Goal: Information Seeking & Learning: Learn about a topic

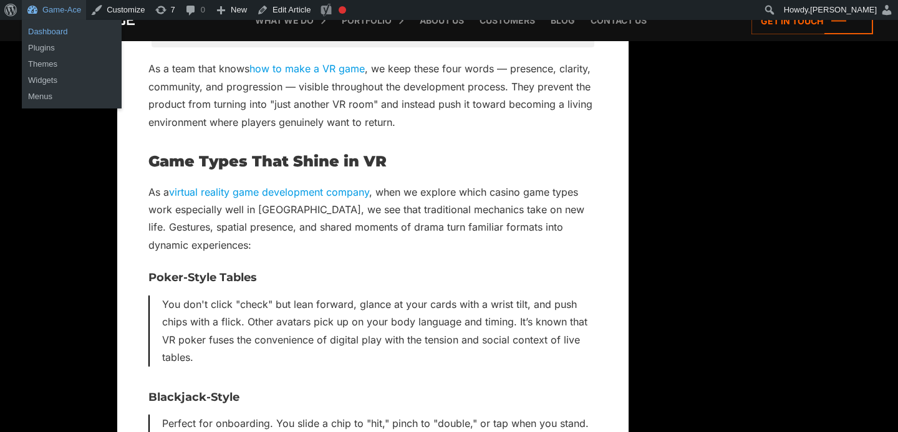
click at [51, 26] on link "Dashboard" at bounding box center [72, 32] width 100 height 16
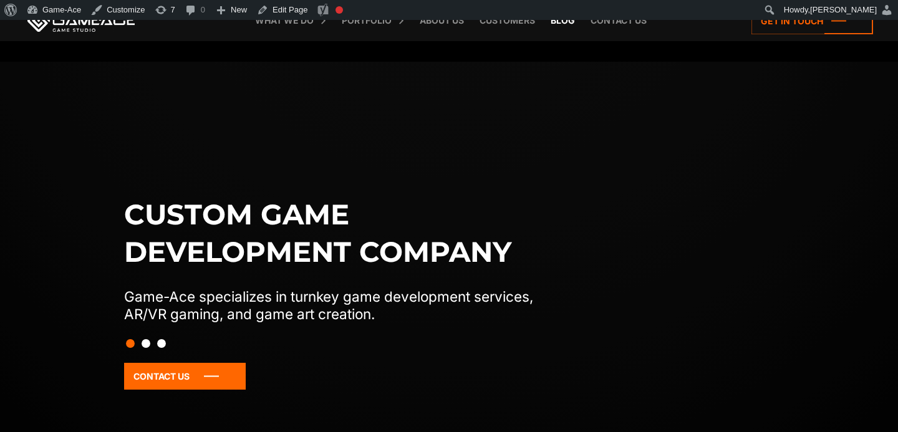
click at [562, 22] on link "Blog" at bounding box center [562, 20] width 37 height 41
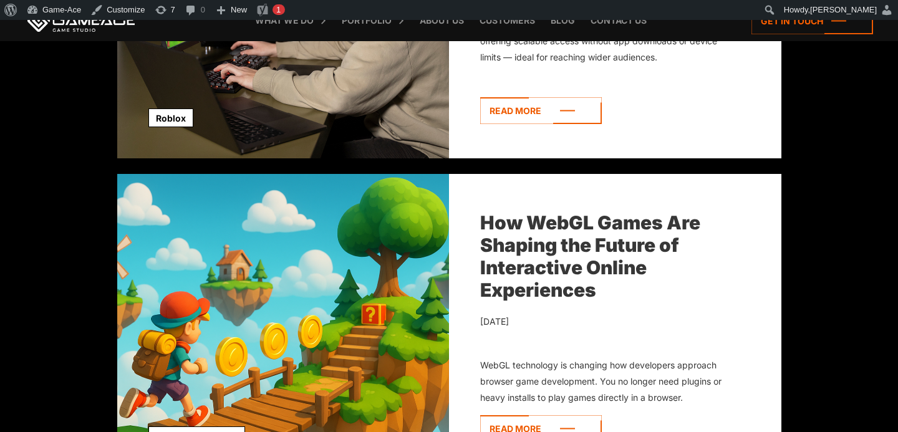
scroll to position [1671, 0]
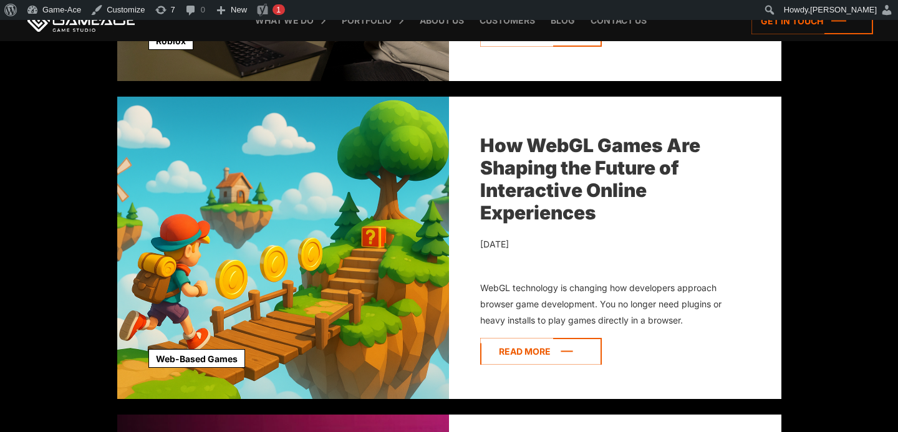
click at [538, 341] on icon at bounding box center [541, 351] width 122 height 27
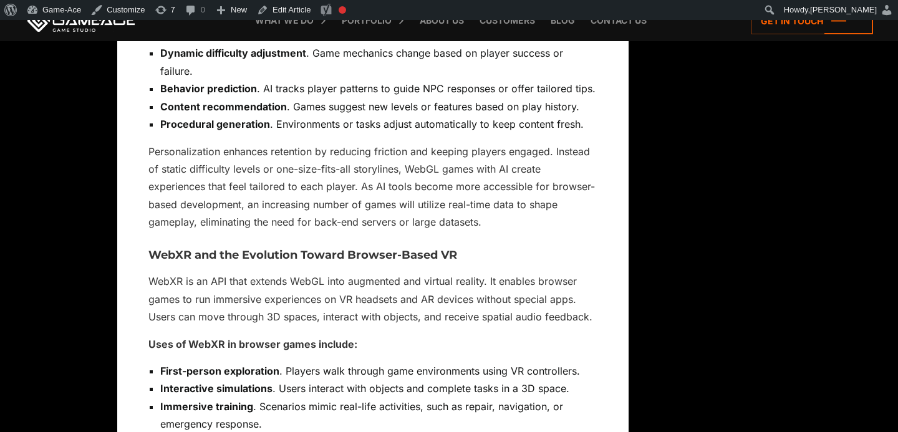
scroll to position [8391, 0]
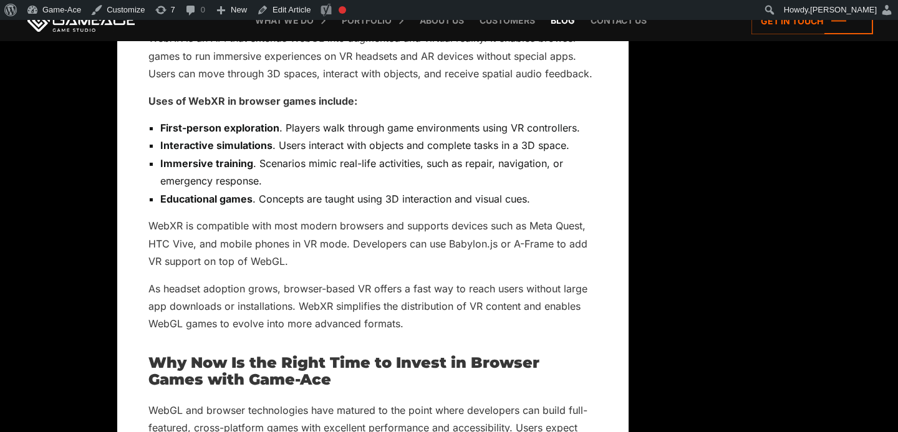
click at [567, 26] on link "Blog" at bounding box center [562, 20] width 37 height 41
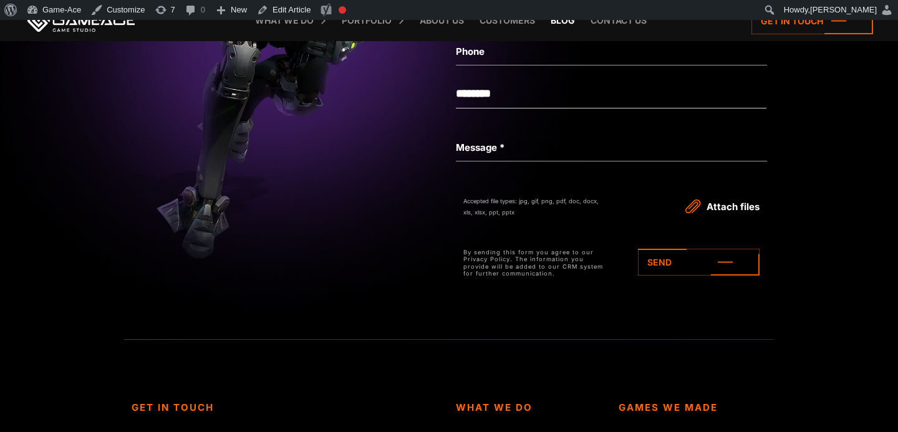
click at [559, 24] on link "Blog" at bounding box center [562, 20] width 37 height 41
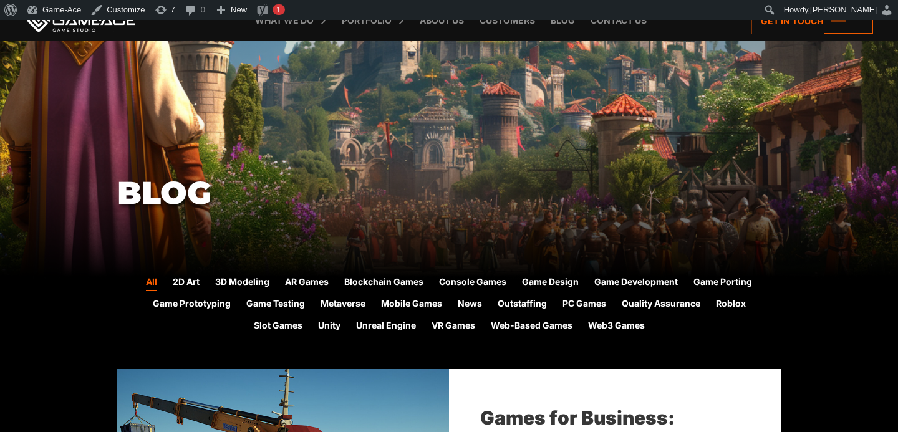
scroll to position [131, 0]
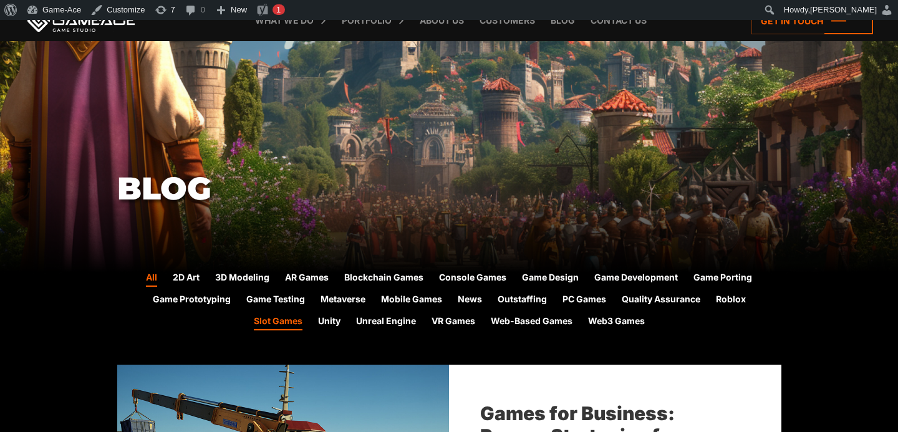
click at [285, 324] on link "Slot Games" at bounding box center [278, 322] width 49 height 16
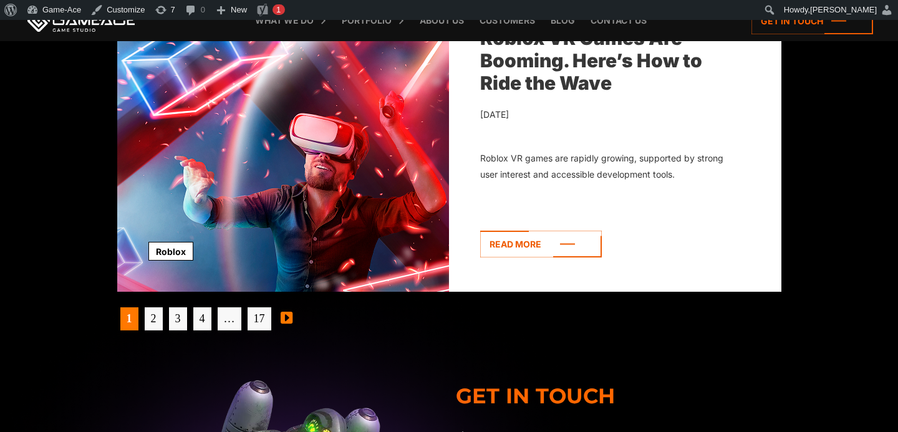
scroll to position [4010, 0]
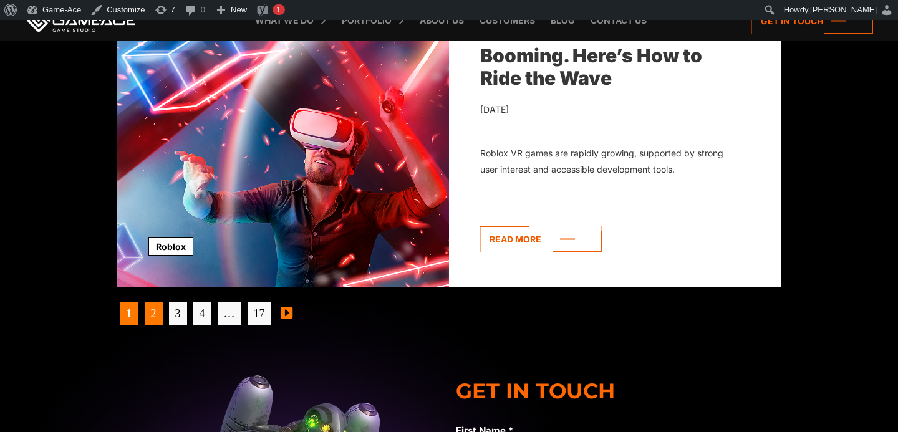
click at [156, 316] on link "2" at bounding box center [154, 313] width 18 height 23
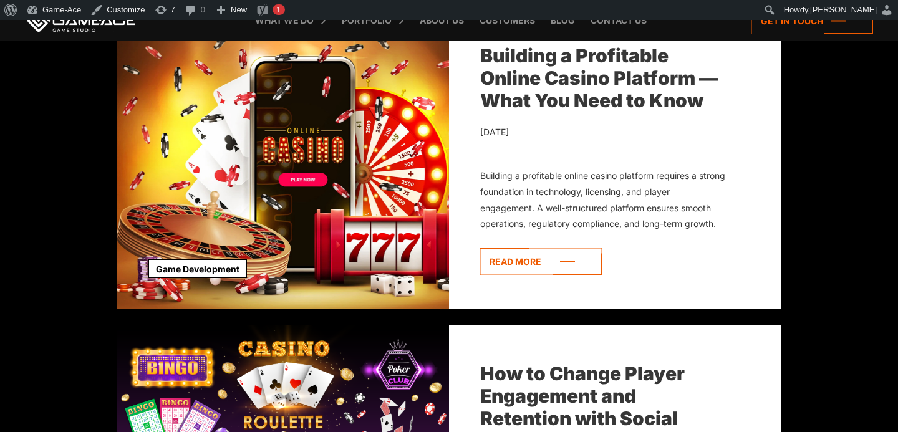
scroll to position [1763, 0]
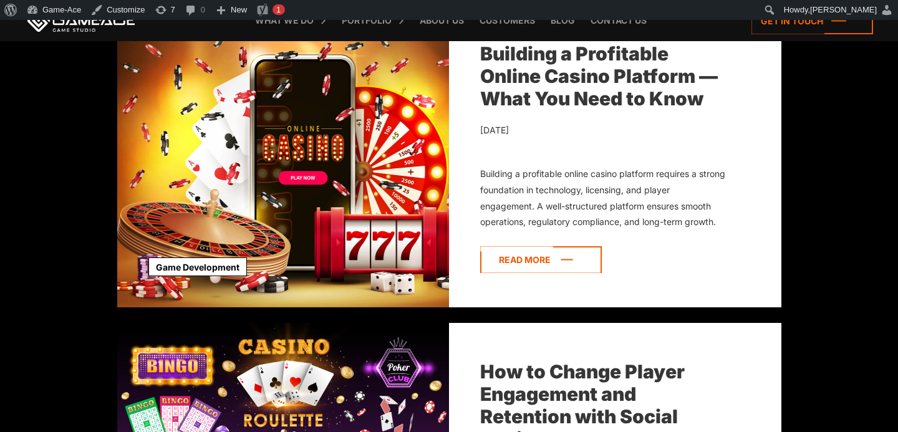
click at [552, 266] on icon at bounding box center [541, 259] width 122 height 27
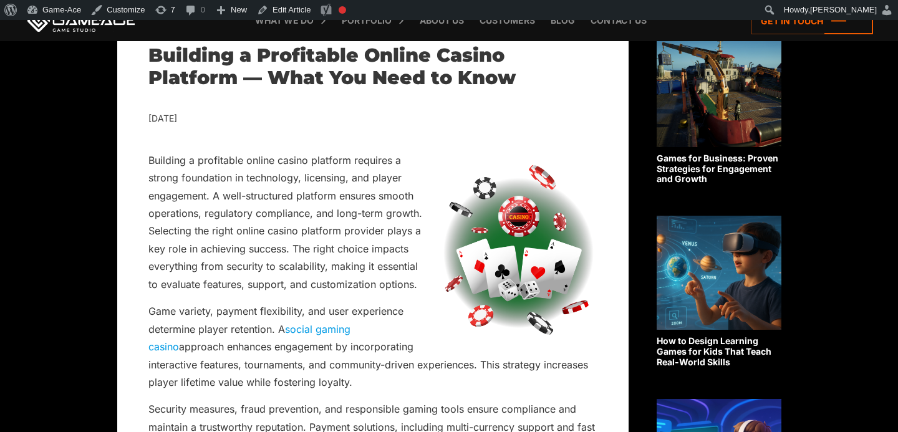
scroll to position [338, 0]
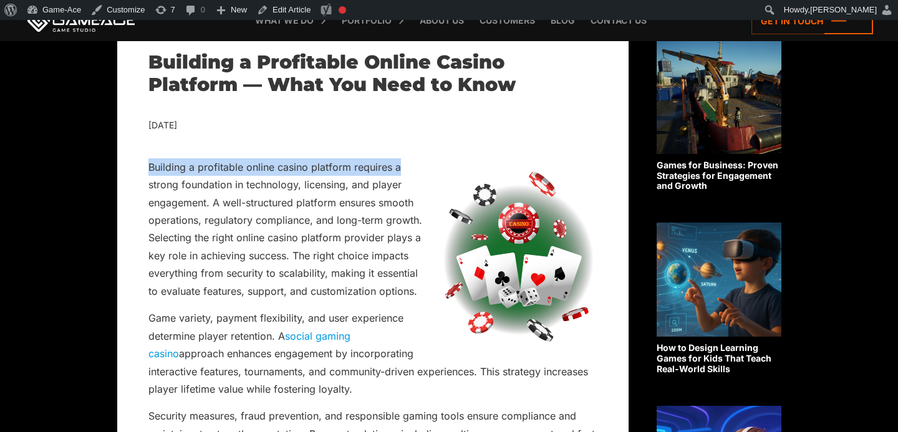
drag, startPoint x: 390, startPoint y: 166, endPoint x: 144, endPoint y: 162, distance: 245.7
copy p "Building a profitable online casino platform requires a"
click at [286, 17] on link "Edit Article" at bounding box center [284, 10] width 64 height 20
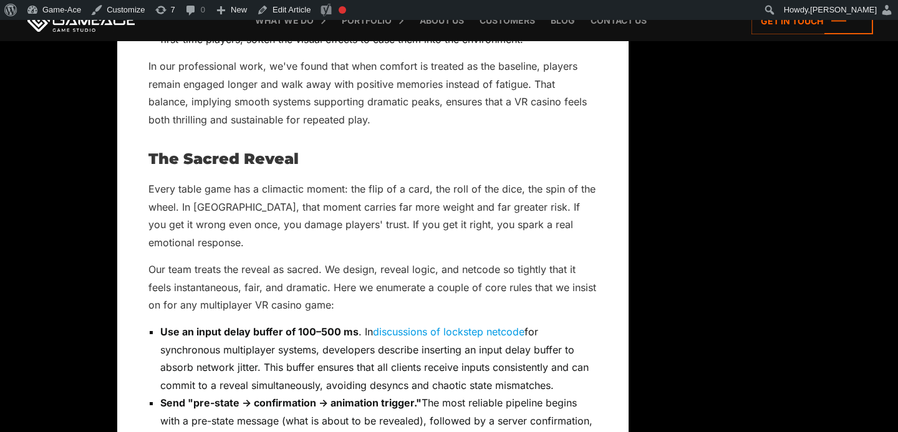
scroll to position [3897, 0]
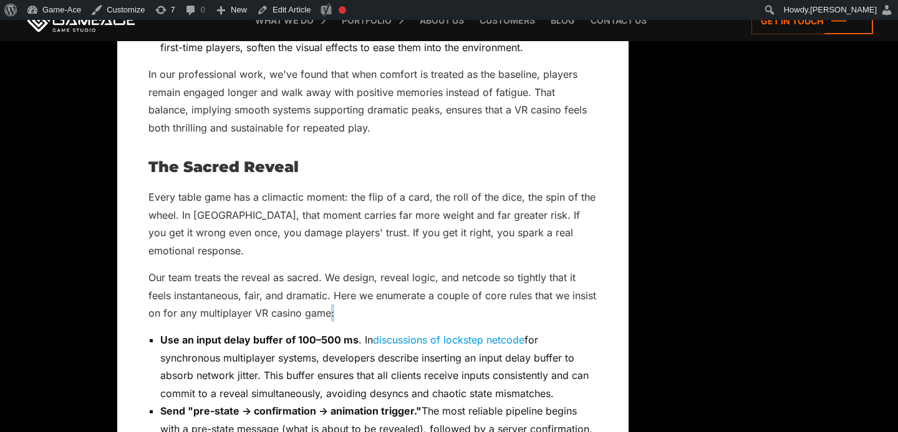
drag, startPoint x: 338, startPoint y: 299, endPoint x: 330, endPoint y: 297, distance: 8.3
click at [330, 297] on p "Our team treats the reveal as sacred. We design, reveal logic, and netcode so t…" at bounding box center [372, 295] width 449 height 53
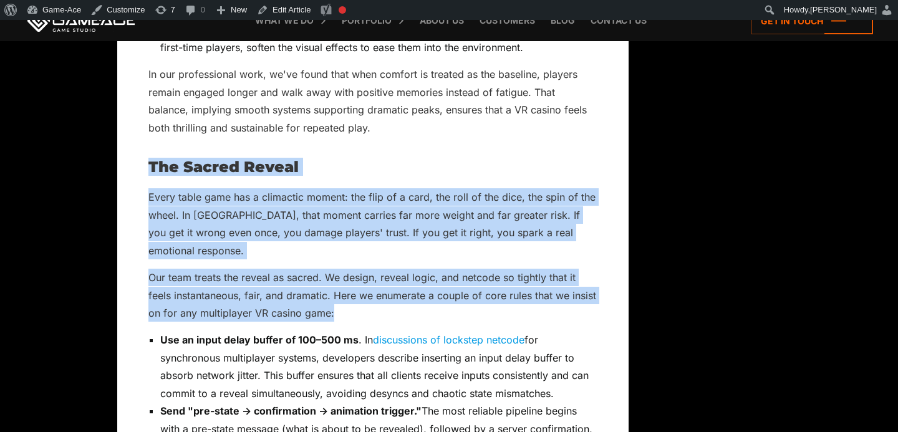
drag, startPoint x: 339, startPoint y: 292, endPoint x: 148, endPoint y: 168, distance: 228.5
copy div "The Sacred Reveal Every table game has a climactic moment: the flip of a card, …"
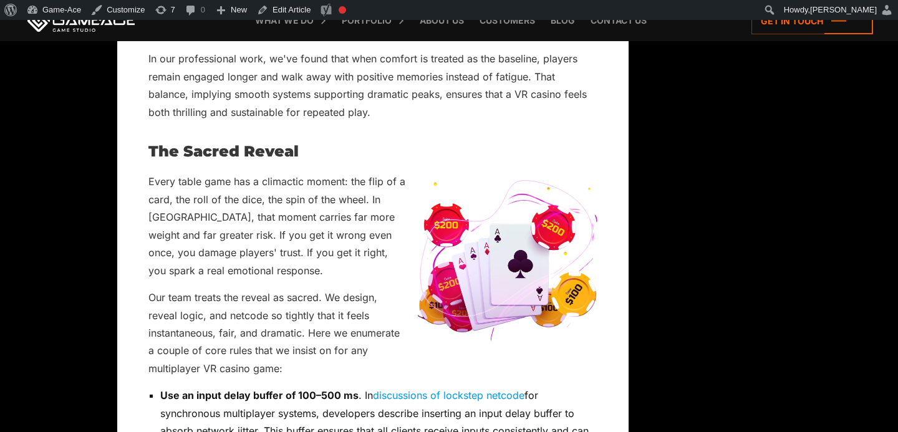
scroll to position [3876, 0]
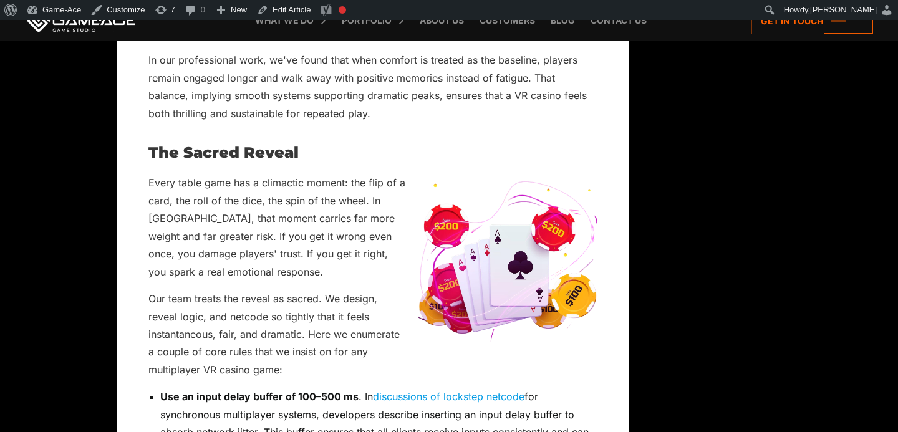
click at [483, 194] on img at bounding box center [508, 268] width 180 height 189
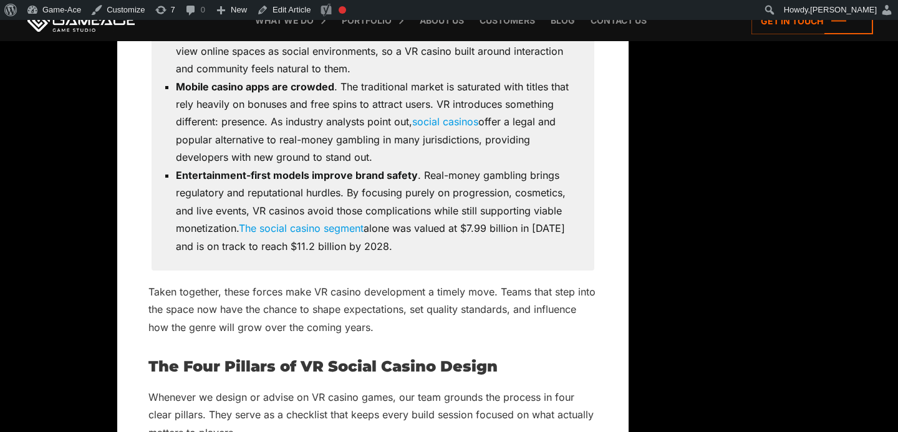
scroll to position [1403, 0]
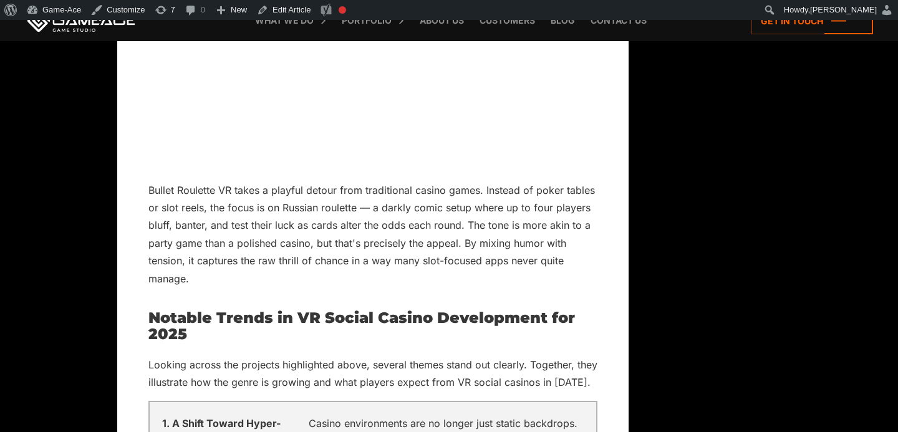
scroll to position [8793, 0]
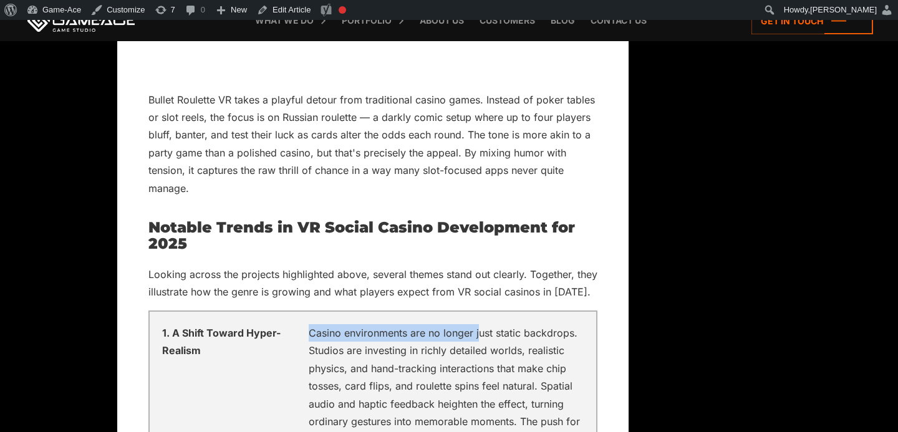
drag, startPoint x: 478, startPoint y: 210, endPoint x: 308, endPoint y: 215, distance: 169.7
click at [309, 324] on p "Casino environments are no longer just static backdrops. Studios are investing …" at bounding box center [446, 421] width 275 height 195
copy p "Casino environments are no longer j"
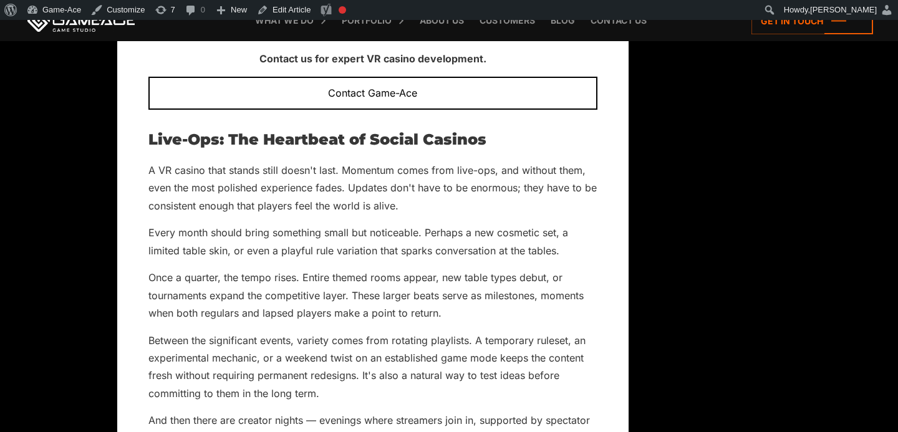
scroll to position [5150, 0]
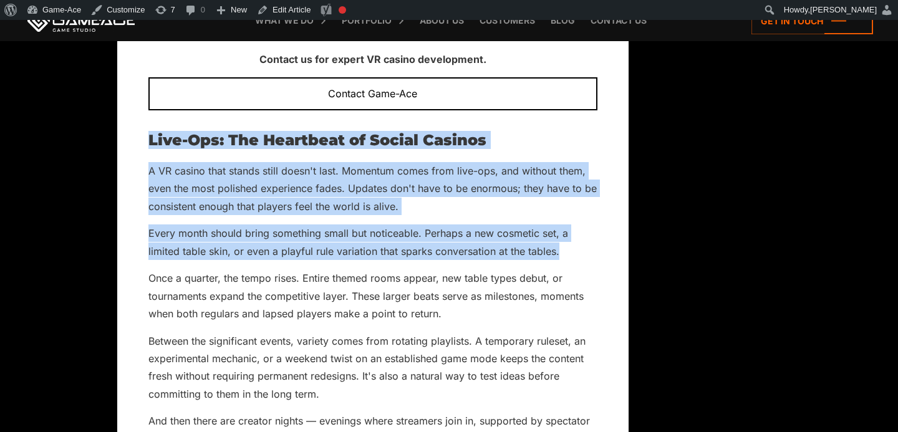
drag, startPoint x: 563, startPoint y: 180, endPoint x: 150, endPoint y: 68, distance: 428.4
copy div "Live-Ops: The Heartbeat of Social Casinos A VR casino that stands still doesn't…"
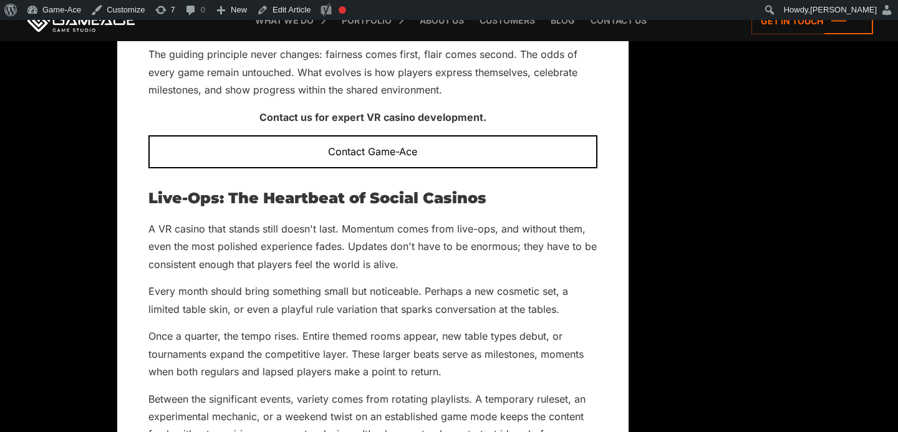
scroll to position [5091, 0]
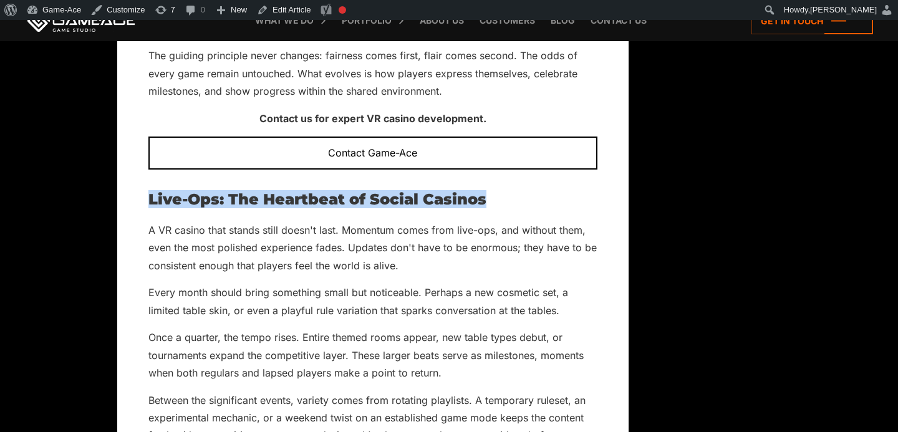
drag, startPoint x: 493, startPoint y: 128, endPoint x: 146, endPoint y: 136, distance: 347.4
copy h2 "Live-Ops: The Heartbeat of Social Casinos"
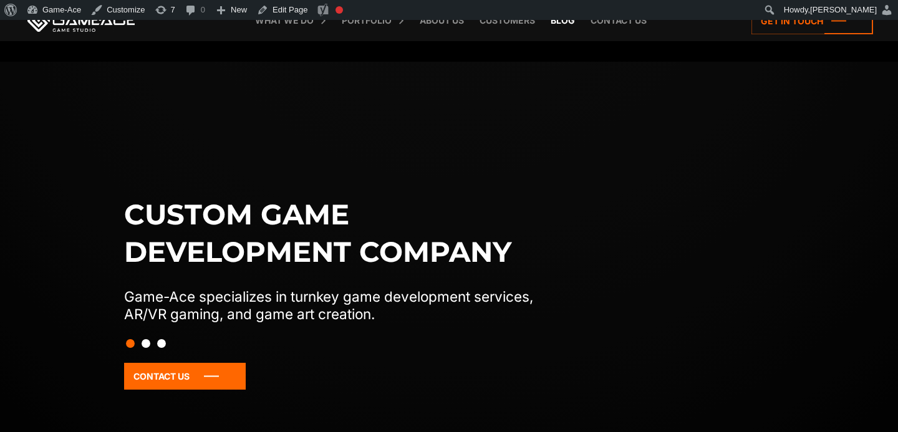
click at [564, 24] on link "Blog" at bounding box center [562, 20] width 37 height 41
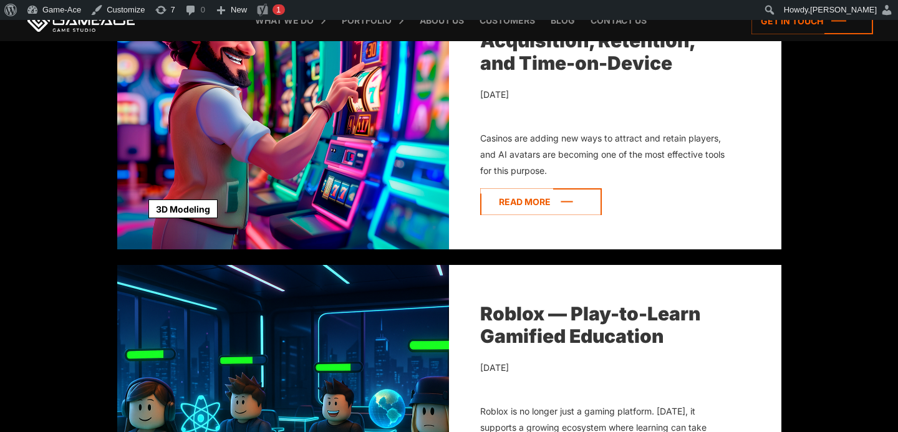
scroll to position [876, 0]
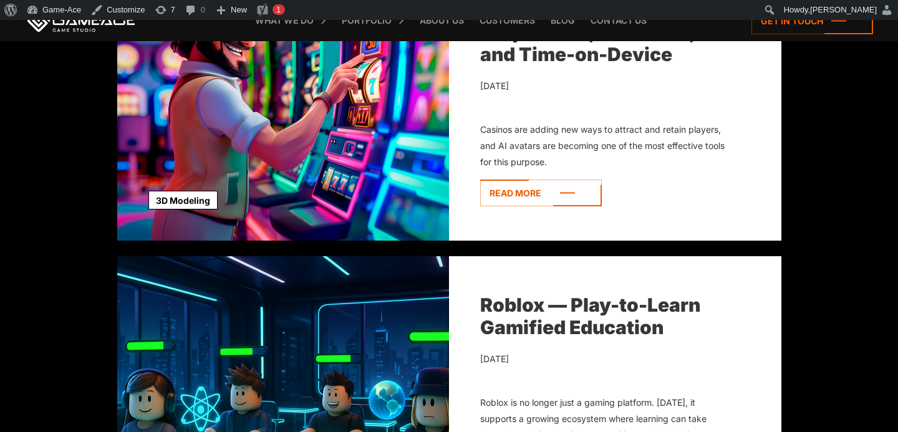
click at [531, 178] on div "3D and AI Avatars in Casino: How They Boost Acquisition, Retention, and Time-on…" at bounding box center [615, 89] width 332 height 302
click at [526, 191] on icon at bounding box center [541, 193] width 122 height 27
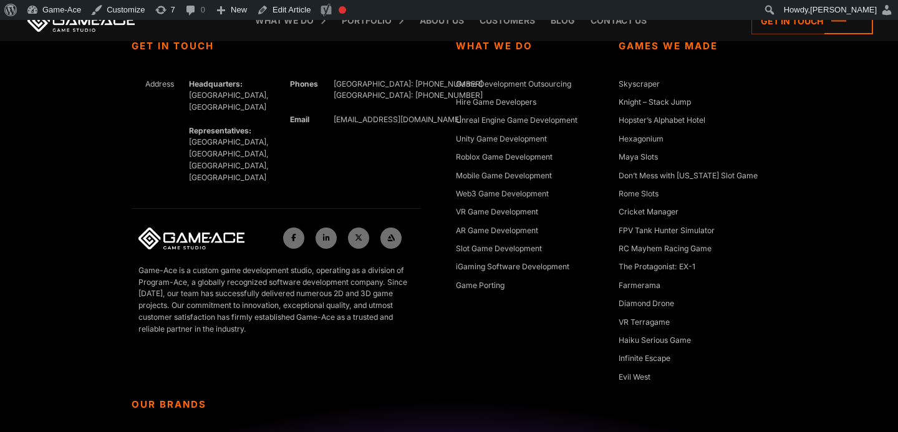
scroll to position [9586, 0]
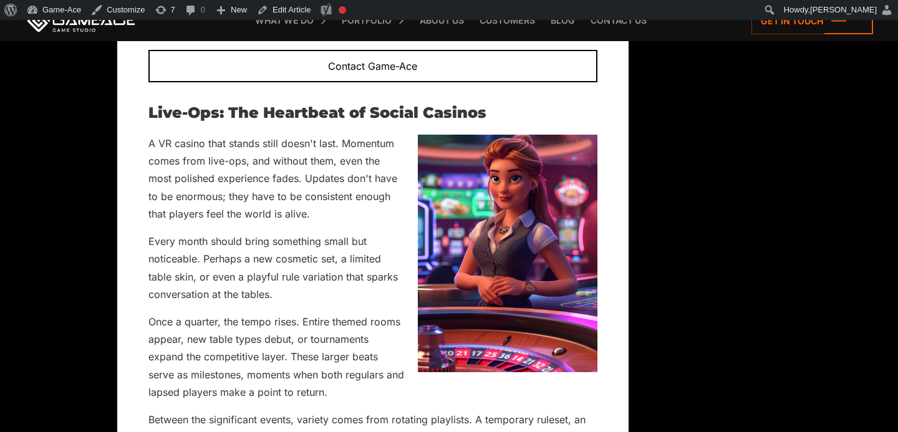
scroll to position [5164, 0]
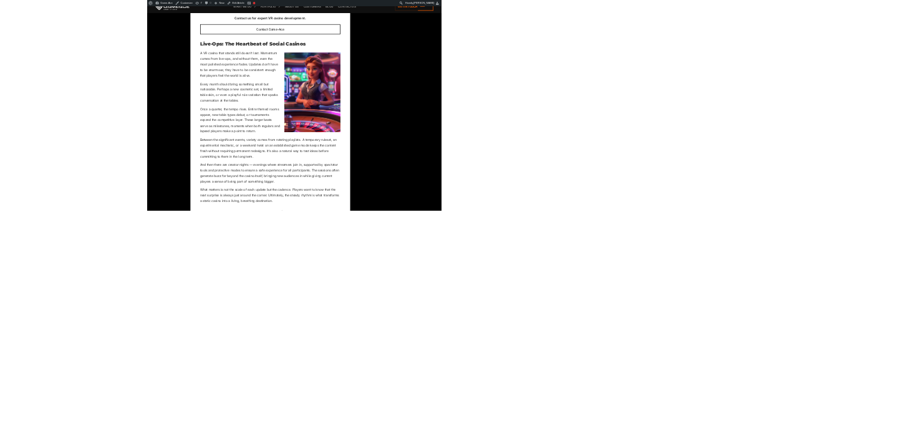
scroll to position [5164, 0]
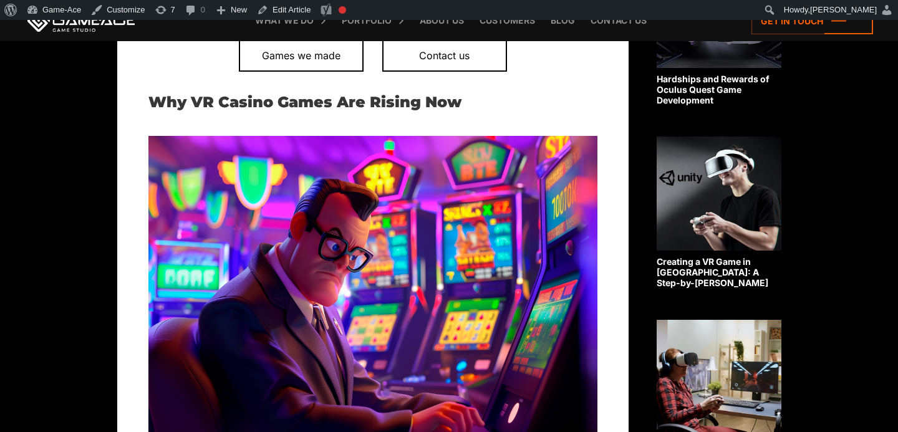
scroll to position [755, 0]
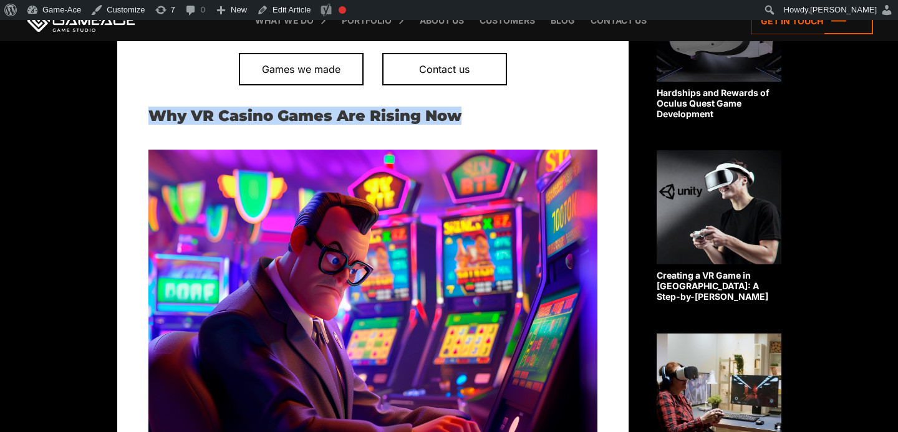
drag, startPoint x: 436, startPoint y: 117, endPoint x: 145, endPoint y: 115, distance: 290.6
copy h2 "Why VR Casino Games Are Rising Now"
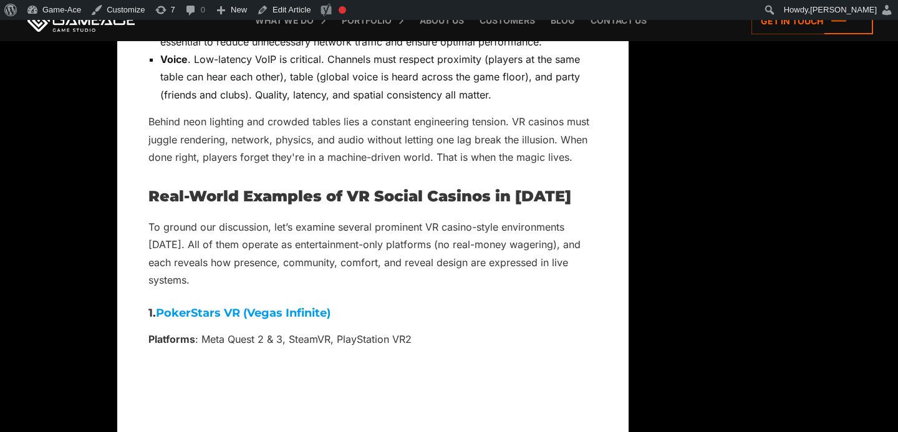
scroll to position [6644, 0]
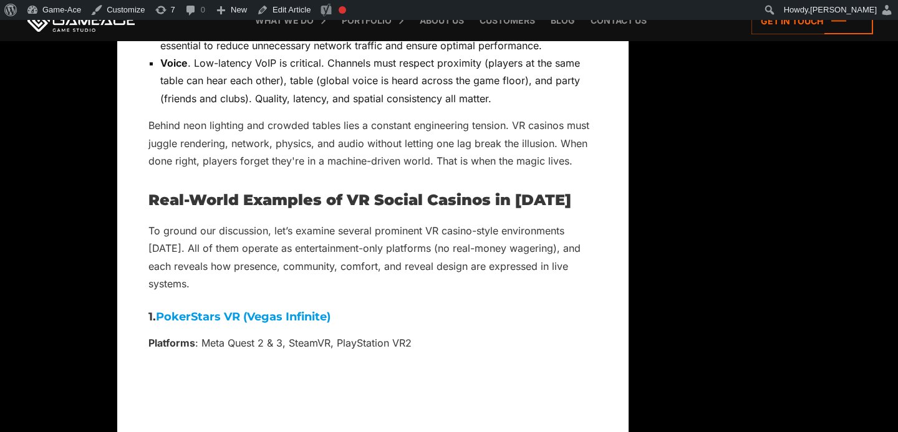
click at [223, 310] on link "PokerStars VR (Vegas Infinite)" at bounding box center [243, 317] width 175 height 14
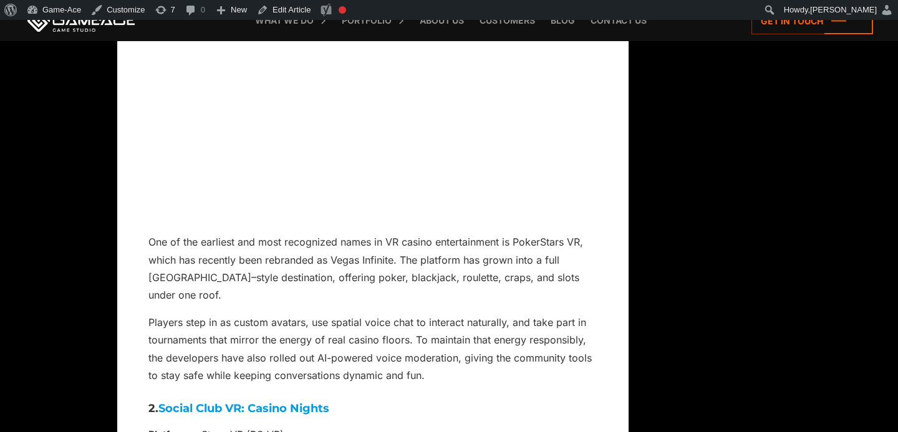
scroll to position [7121, 0]
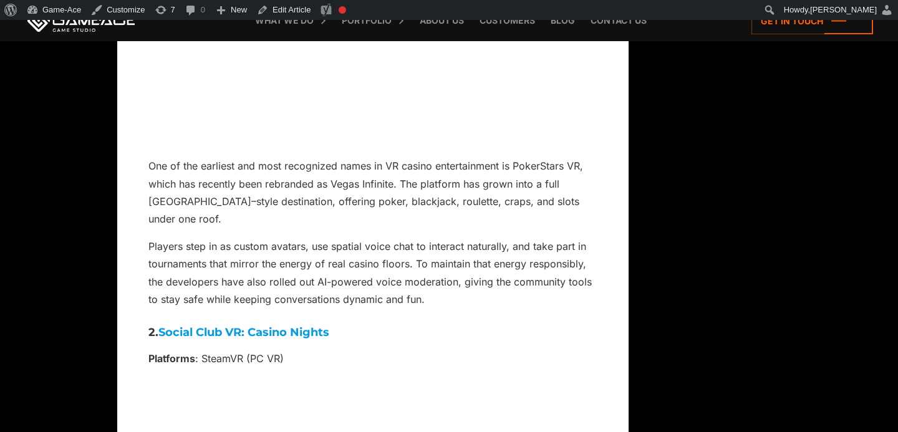
click at [243, 326] on link "Social Club VR: Casino Nights" at bounding box center [243, 333] width 171 height 14
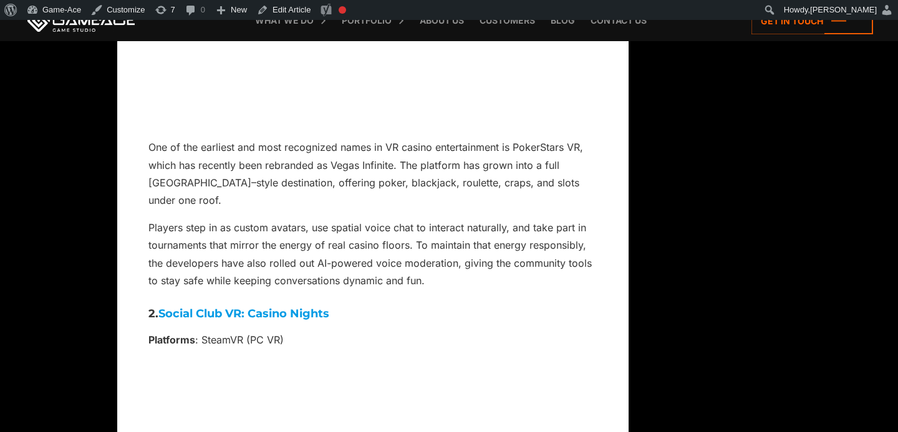
scroll to position [7143, 0]
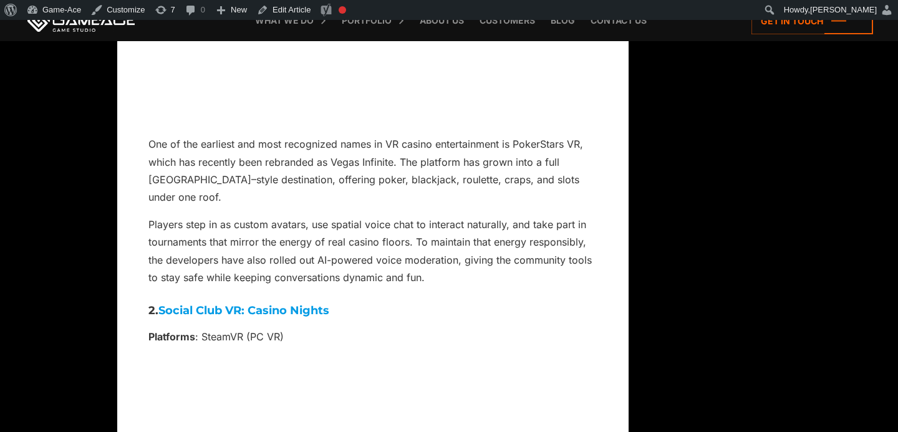
click at [292, 304] on link "Social Club VR: Casino Nights" at bounding box center [243, 311] width 171 height 14
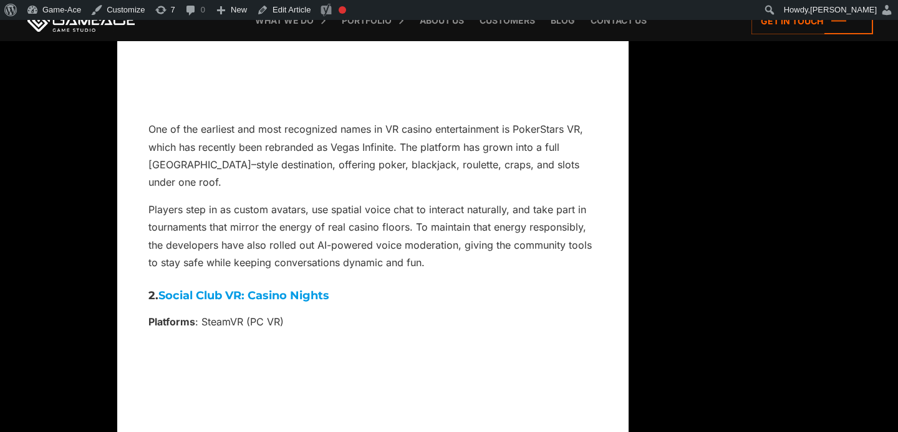
scroll to position [7095, 0]
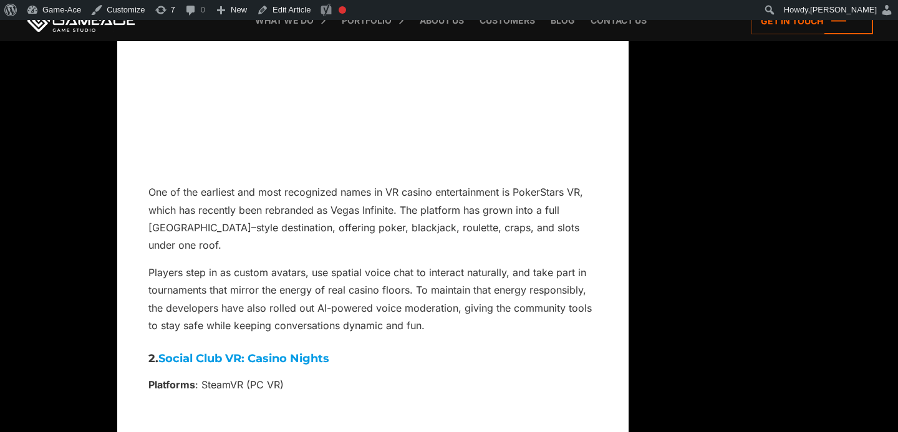
click at [241, 352] on link "Social Club VR: Casino Nights" at bounding box center [243, 359] width 171 height 14
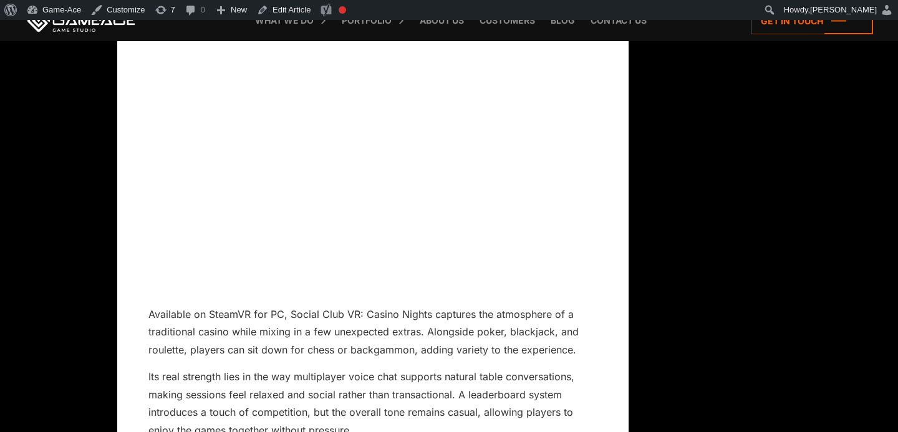
scroll to position [7503, 0]
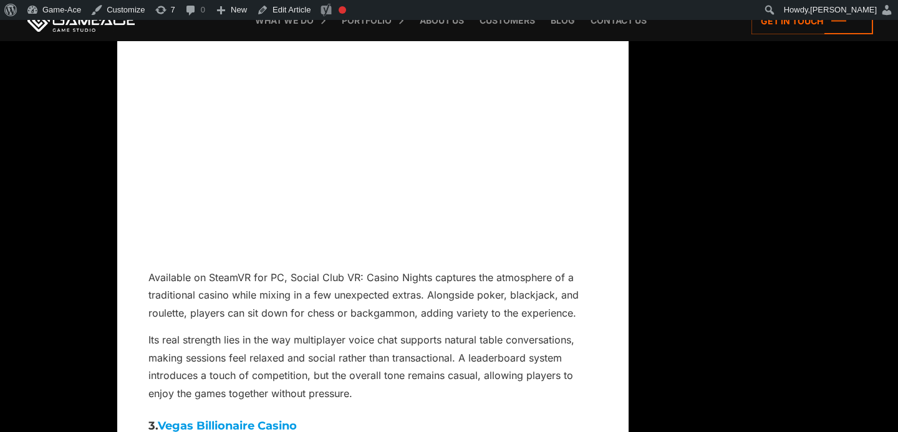
click at [225, 419] on link "Vegas Billionaire Casino" at bounding box center [227, 426] width 139 height 14
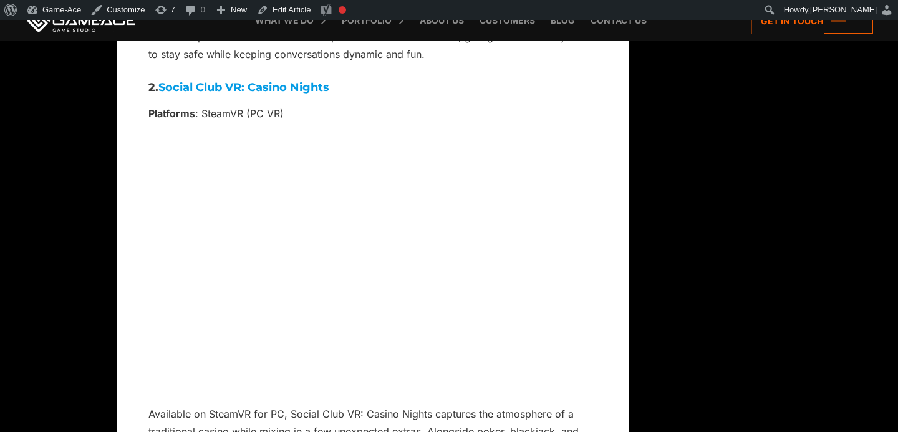
scroll to position [7367, 0]
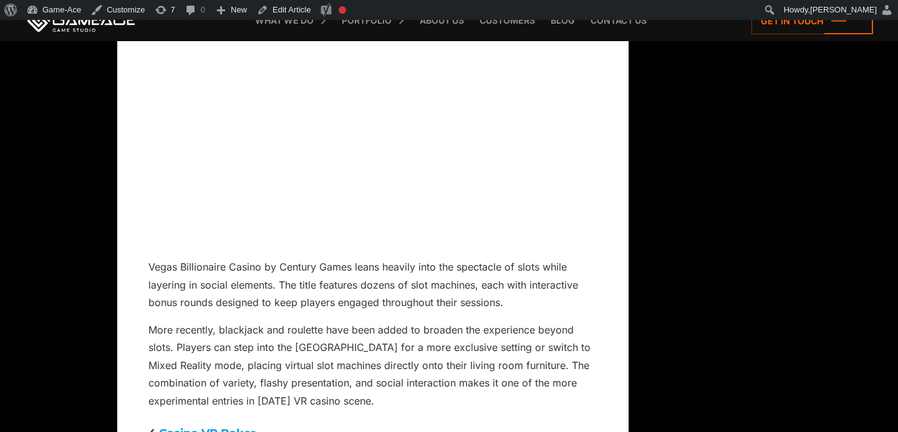
scroll to position [8009, 0]
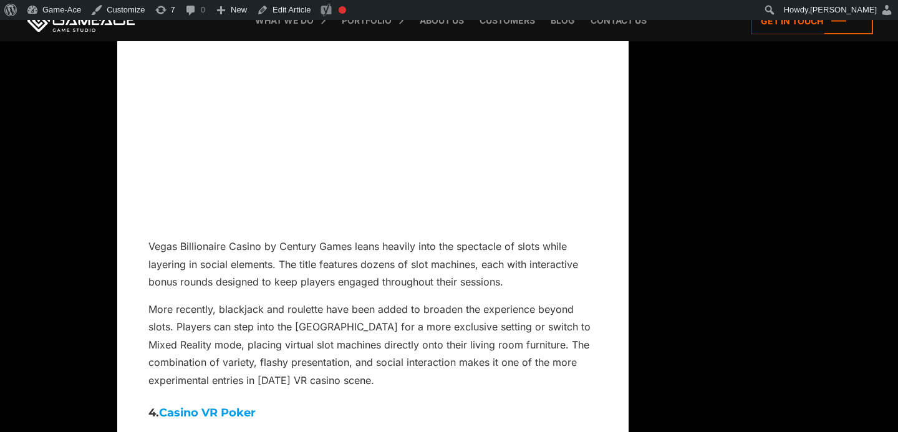
click at [234, 406] on link "Casino VR Poker" at bounding box center [207, 413] width 97 height 14
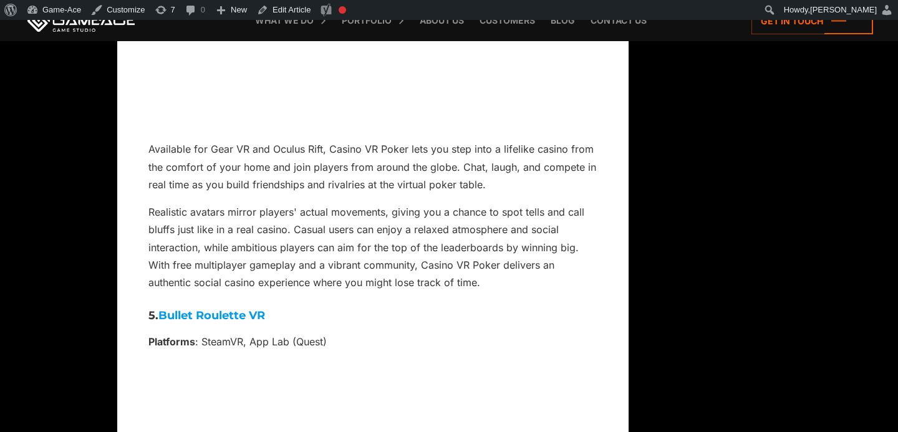
scroll to position [8608, 0]
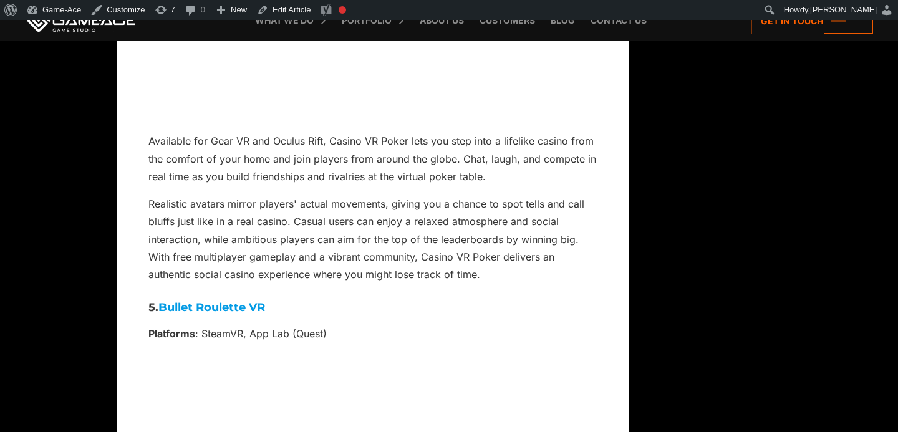
click at [245, 301] on link "Bullet Roulette VR" at bounding box center [211, 308] width 107 height 14
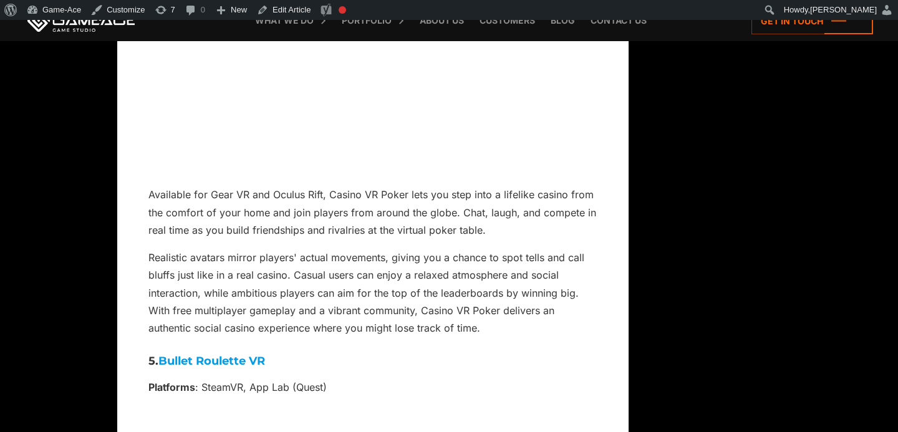
scroll to position [8542, 0]
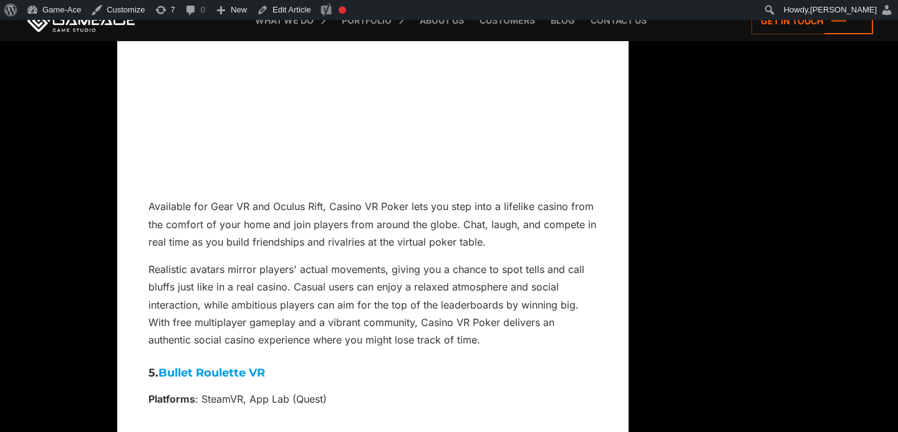
click at [231, 366] on link "Bullet Roulette VR" at bounding box center [211, 373] width 107 height 14
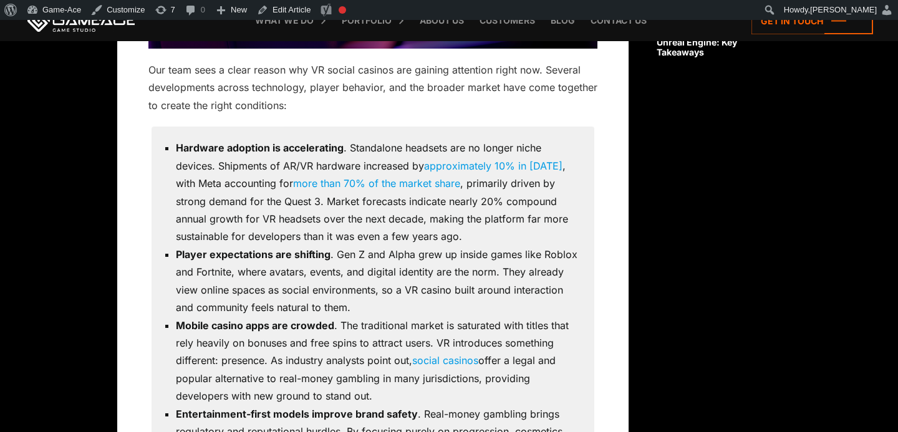
scroll to position [1184, 0]
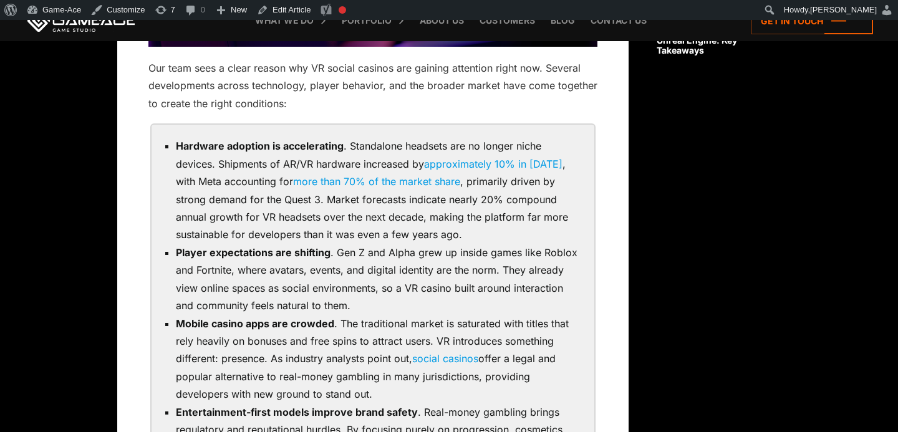
click at [482, 163] on link "approximately 10% in 2024" at bounding box center [493, 164] width 138 height 12
click at [398, 180] on link "more than 70% of the market share" at bounding box center [376, 181] width 167 height 12
click at [448, 357] on link "social casinos" at bounding box center [445, 358] width 66 height 12
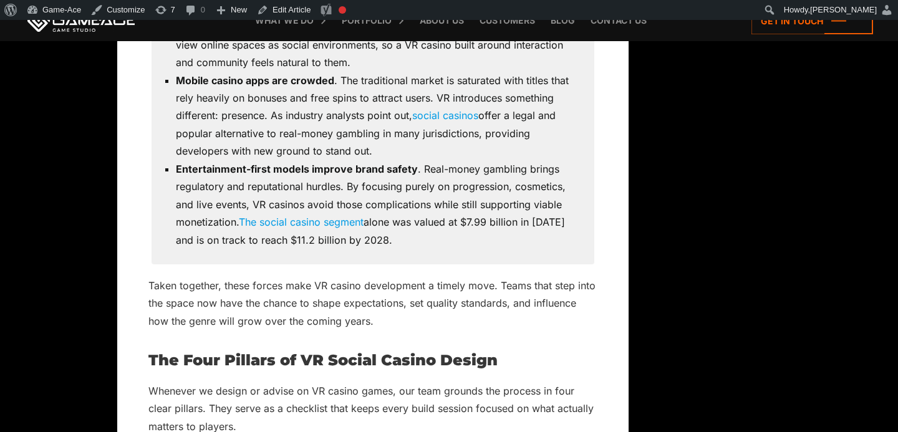
scroll to position [1434, 0]
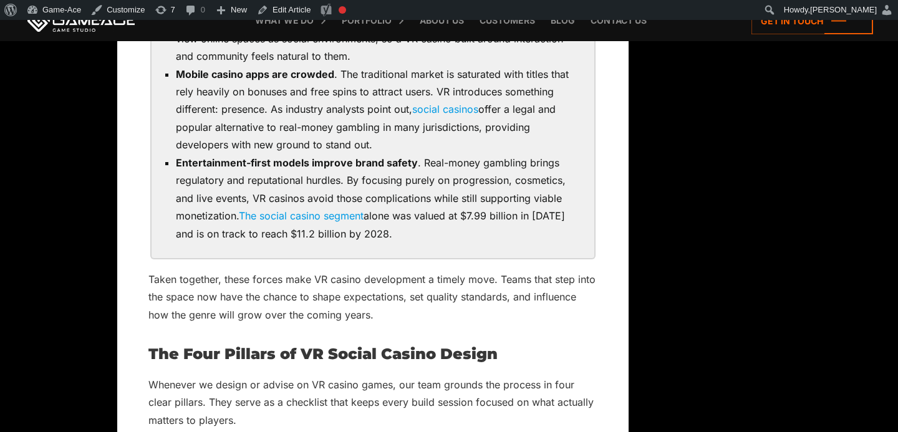
click at [345, 219] on link "The social casino segment" at bounding box center [301, 216] width 125 height 12
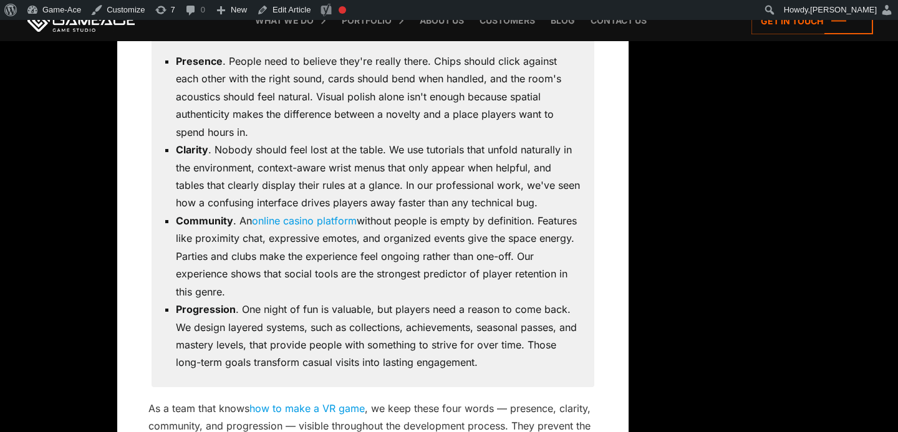
scroll to position [1878, 0]
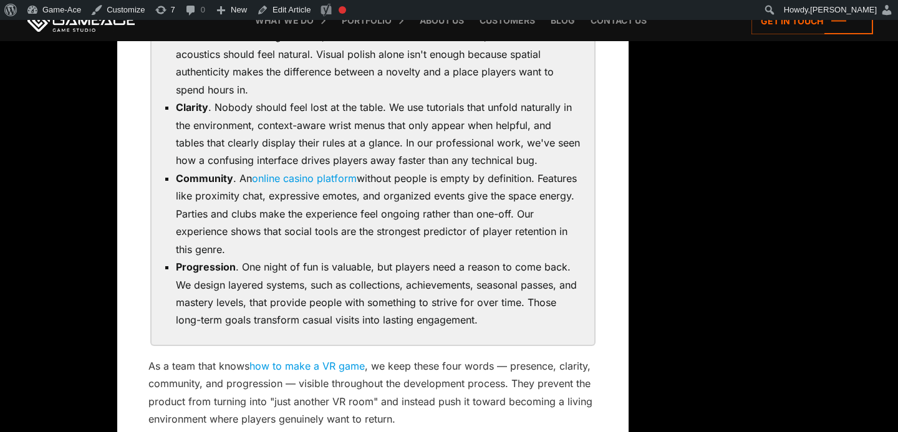
click at [333, 180] on link "online casino platform" at bounding box center [304, 178] width 105 height 12
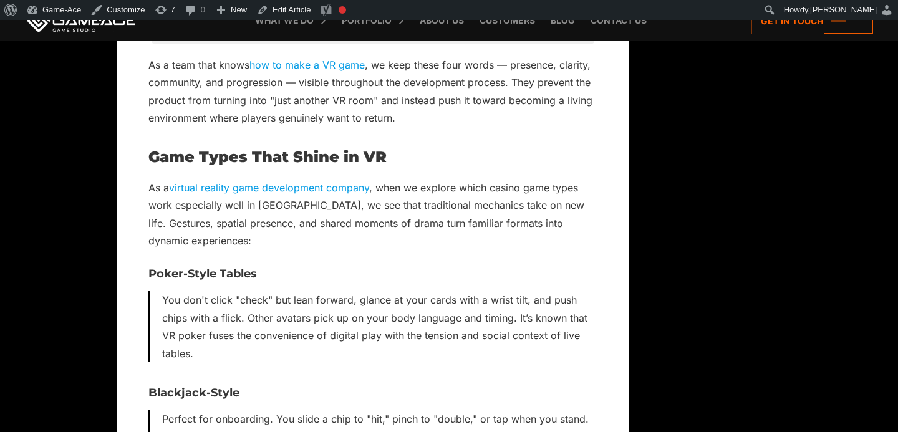
scroll to position [2191, 0]
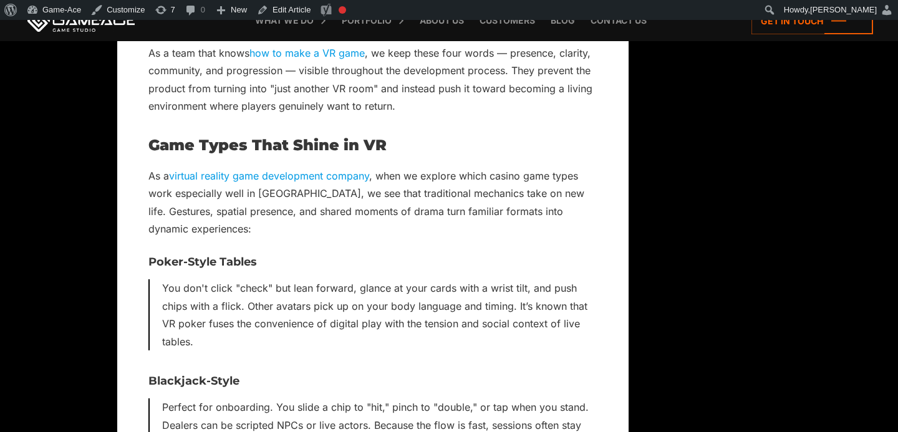
click at [309, 176] on link "virtual reality game development company" at bounding box center [269, 176] width 200 height 12
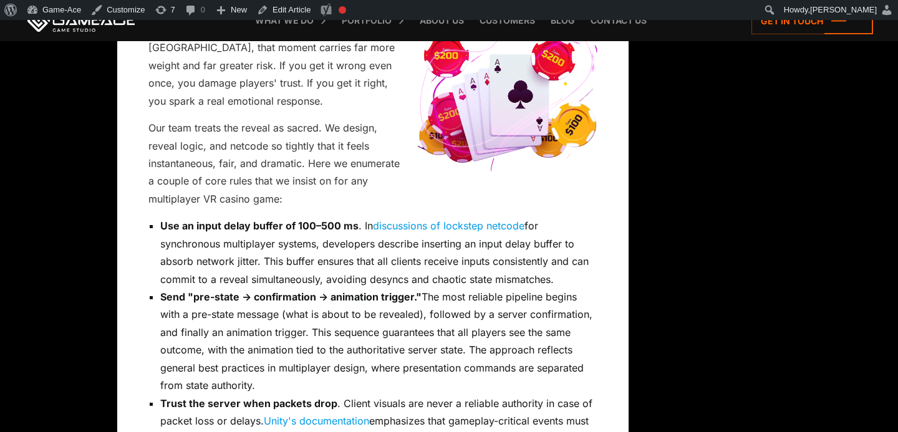
scroll to position [4041, 0]
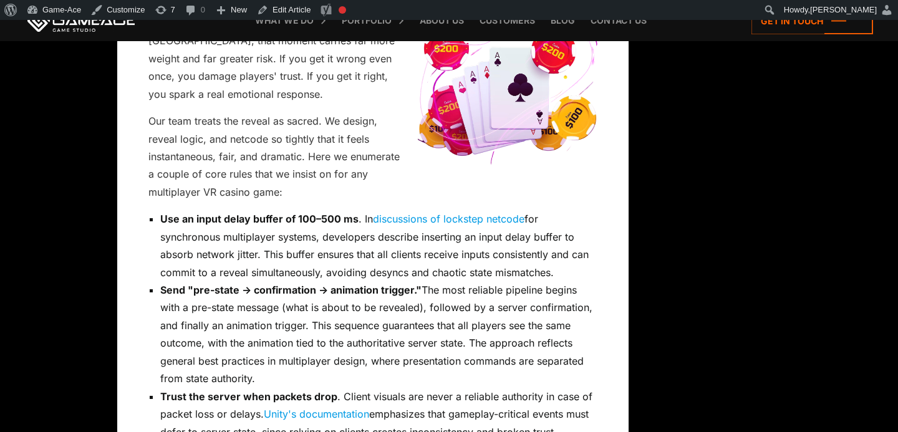
click at [462, 210] on li "Use an input delay buffer of 100–500 ms . In discussions of lockstep netcode fo…" at bounding box center [378, 245] width 437 height 71
click at [461, 213] on link "discussions of lockstep netcode" at bounding box center [449, 219] width 152 height 12
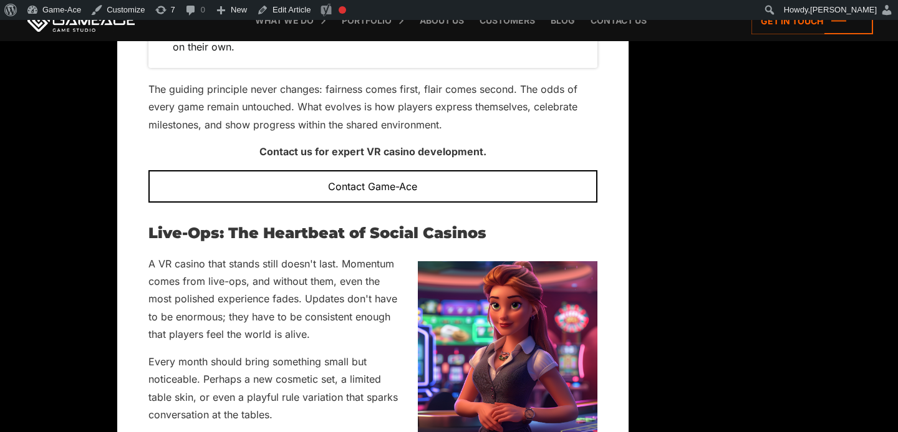
scroll to position [5029, 0]
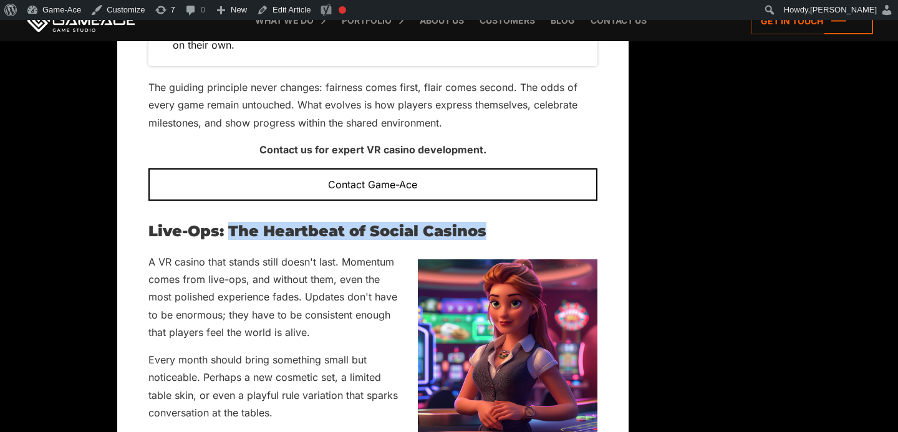
drag, startPoint x: 493, startPoint y: 176, endPoint x: 226, endPoint y: 175, distance: 266.3
click at [226, 223] on h2 "Live-Ops: The Heartbeat of Social Casinos" at bounding box center [372, 231] width 449 height 16
copy h2 "The Heartbeat of Social Casinos"
click at [295, 15] on link "Edit Article" at bounding box center [284, 10] width 64 height 20
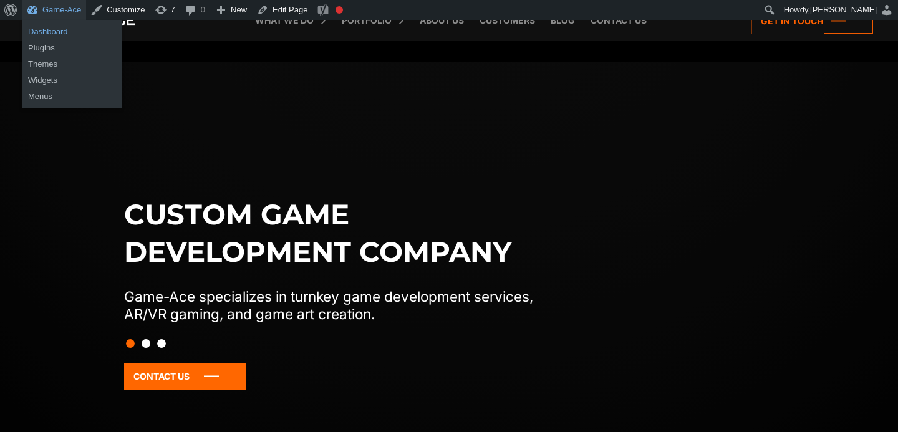
click at [61, 33] on link "Dashboard" at bounding box center [72, 32] width 100 height 16
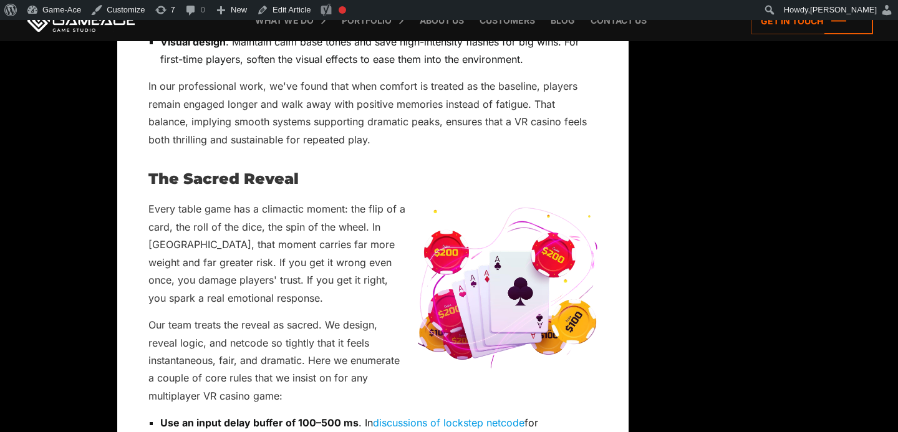
scroll to position [3839, 0]
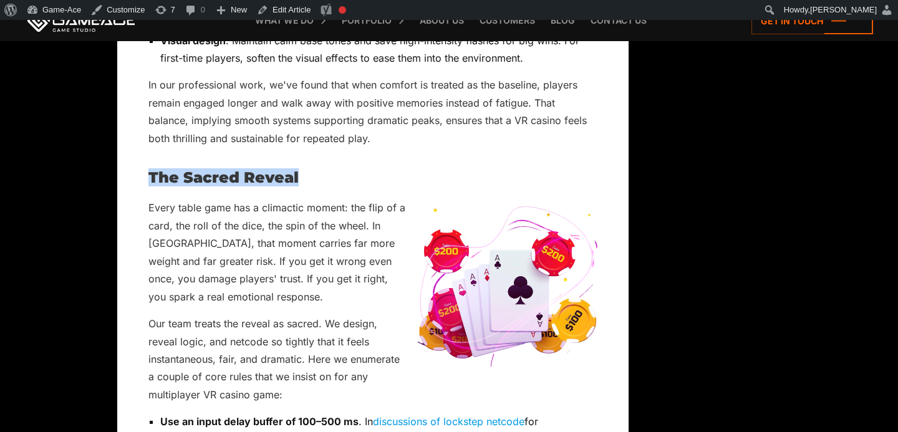
drag, startPoint x: 307, startPoint y: 122, endPoint x: 150, endPoint y: 122, distance: 157.8
click at [150, 170] on h2 "The Sacred Reveal" at bounding box center [372, 178] width 449 height 16
copy h2 "The Sacred Reveal"
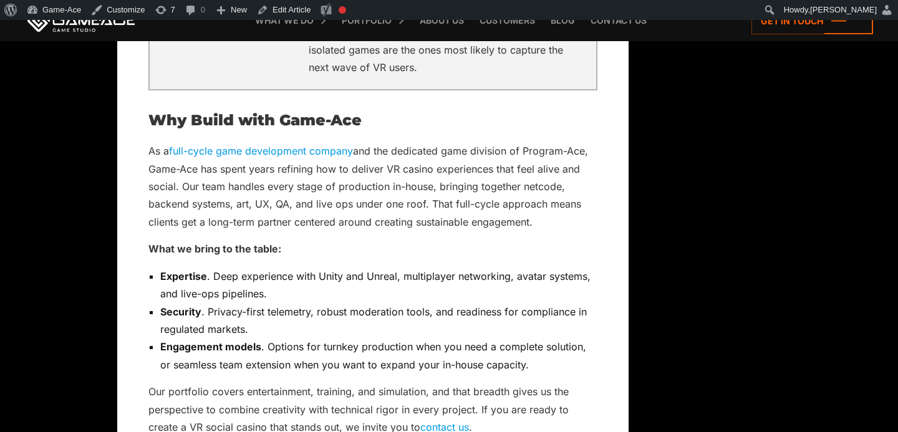
scroll to position [10949, 0]
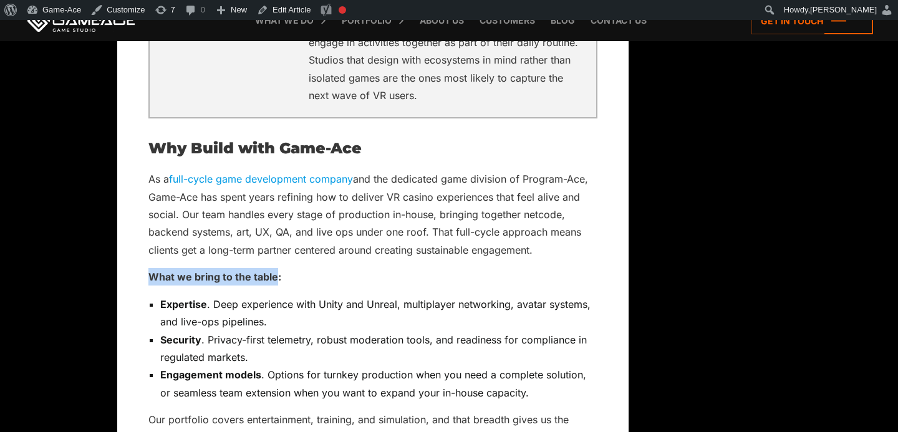
drag, startPoint x: 276, startPoint y: 155, endPoint x: 149, endPoint y: 158, distance: 127.3
click at [149, 268] on p "What we bring to the table:" at bounding box center [372, 276] width 449 height 17
copy p "What we bring to the table"
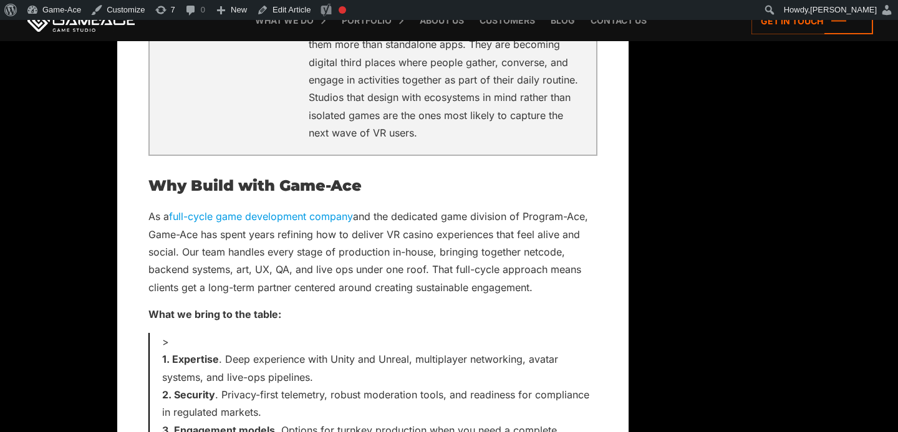
scroll to position [10914, 0]
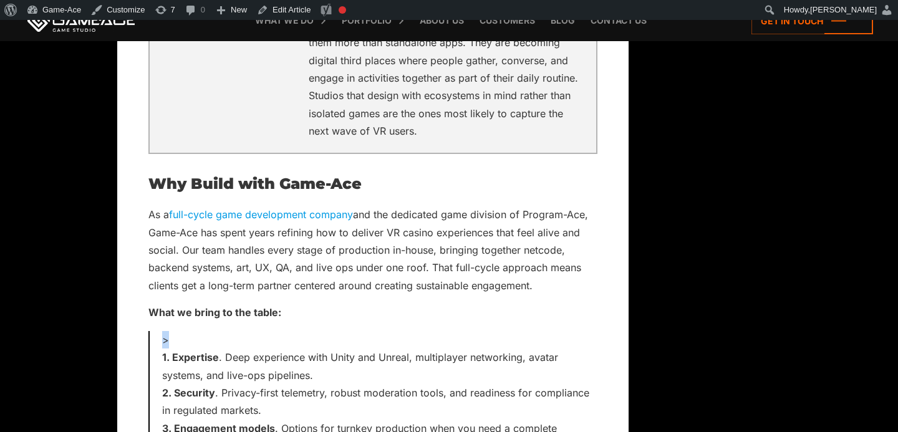
drag, startPoint x: 191, startPoint y: 211, endPoint x: 146, endPoint y: 214, distance: 45.6
drag, startPoint x: 287, startPoint y: 195, endPoint x: 144, endPoint y: 193, distance: 143.4
copy p "What we bring to the table:"
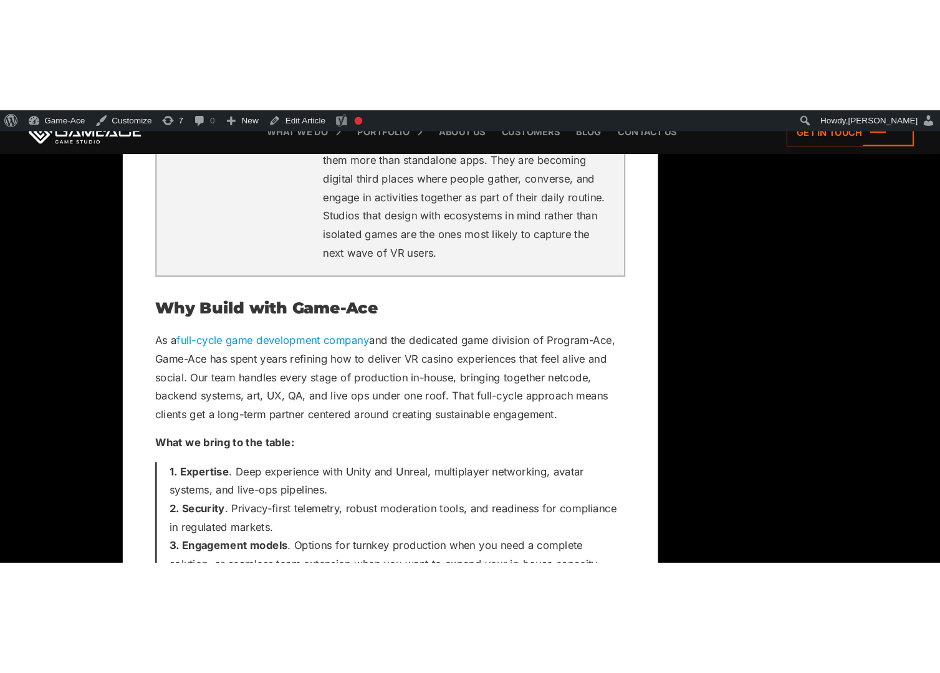
scroll to position [10908, 0]
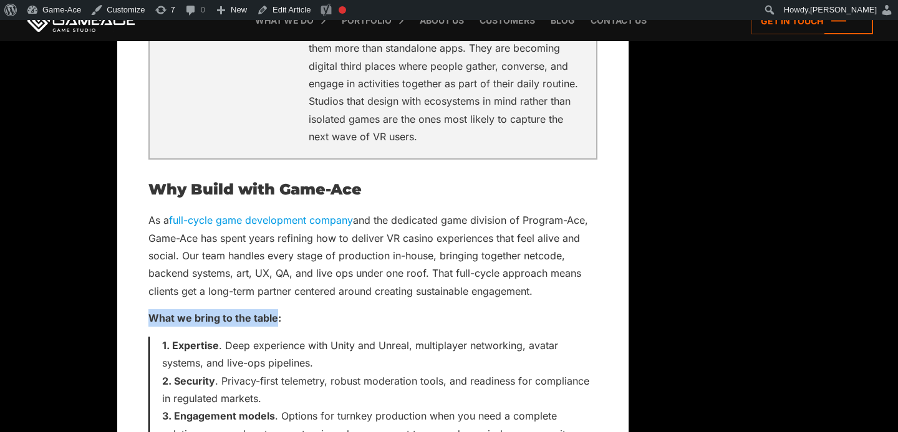
drag, startPoint x: 275, startPoint y: 197, endPoint x: 154, endPoint y: 205, distance: 121.2
click at [153, 309] on p "What we bring to the table:" at bounding box center [372, 317] width 449 height 17
click at [185, 309] on p "What we bring to the table:" at bounding box center [372, 317] width 449 height 17
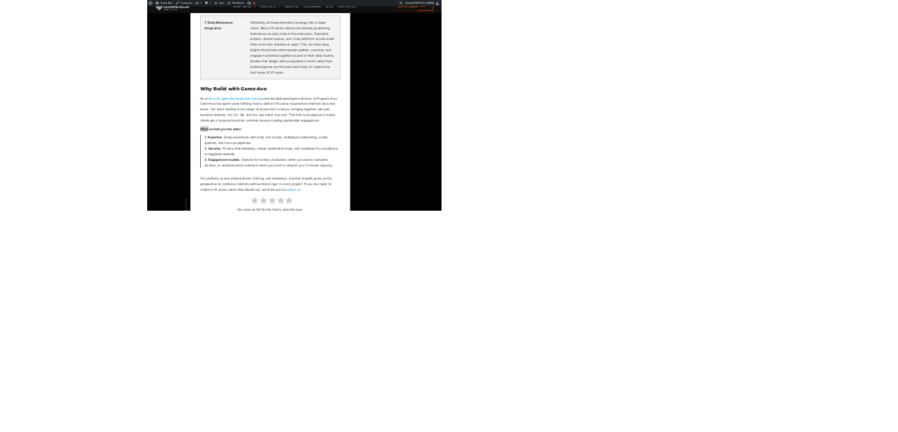
scroll to position [10843, 0]
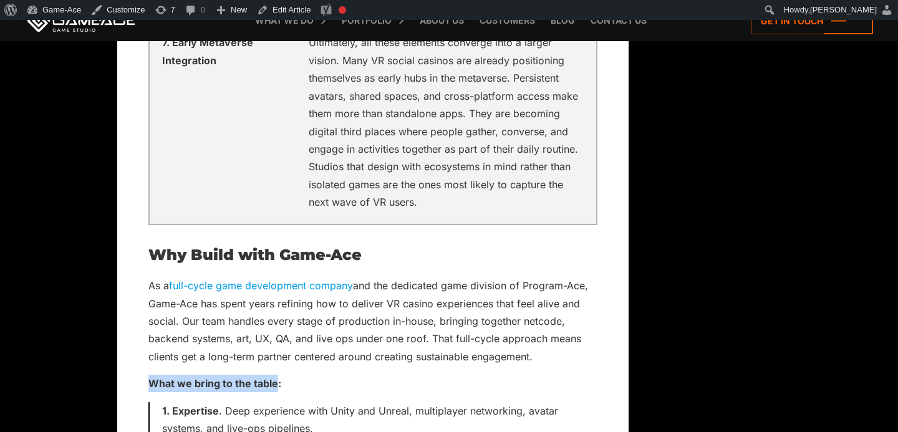
drag, startPoint x: 276, startPoint y: 208, endPoint x: 135, endPoint y: 214, distance: 141.0
copy p "What we bring to the table"
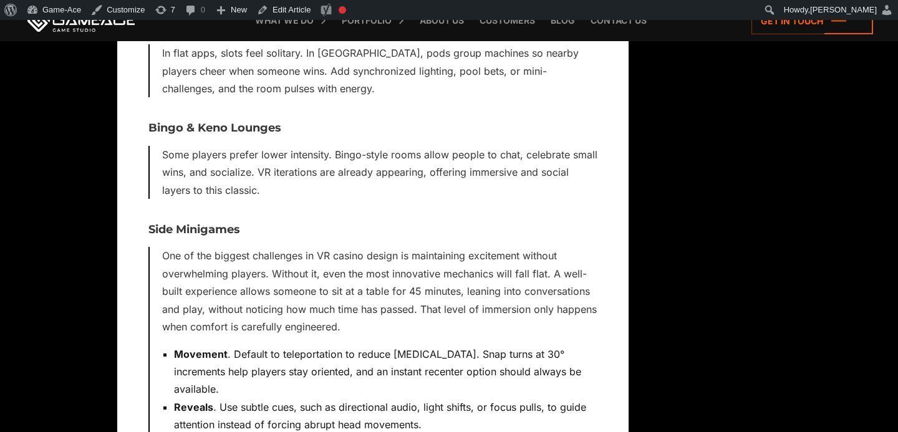
scroll to position [2747, 0]
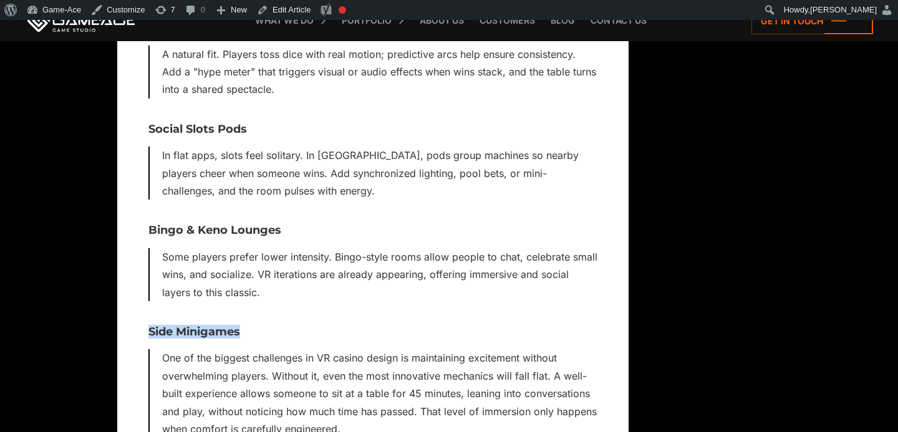
drag, startPoint x: 249, startPoint y: 315, endPoint x: 140, endPoint y: 314, distance: 109.1
copy h3 "Side Minigames"
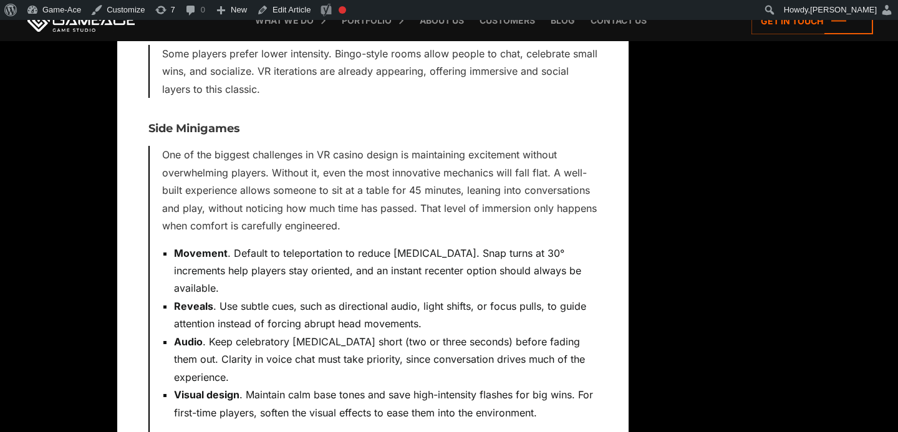
scroll to position [2938, 0]
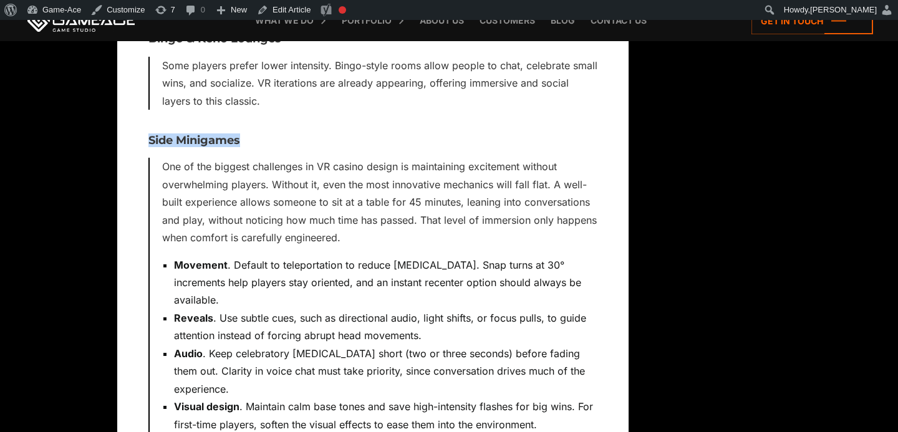
drag, startPoint x: 248, startPoint y: 123, endPoint x: 145, endPoint y: 121, distance: 102.9
copy h3 "Side Minigames"
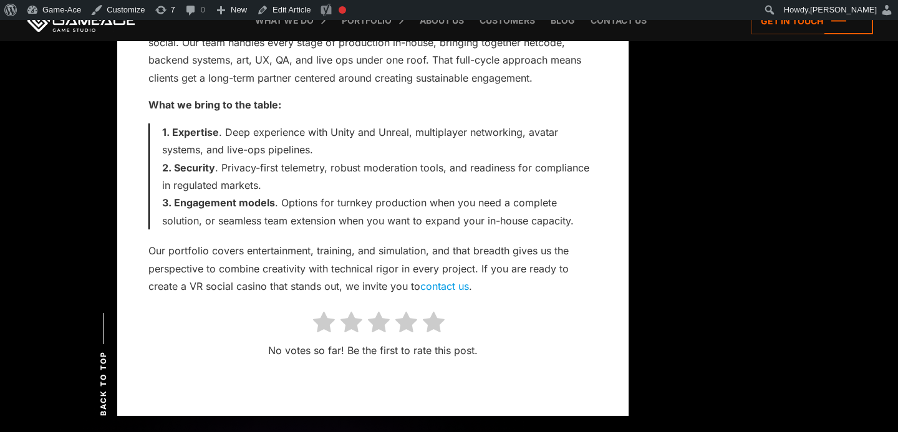
scroll to position [11110, 0]
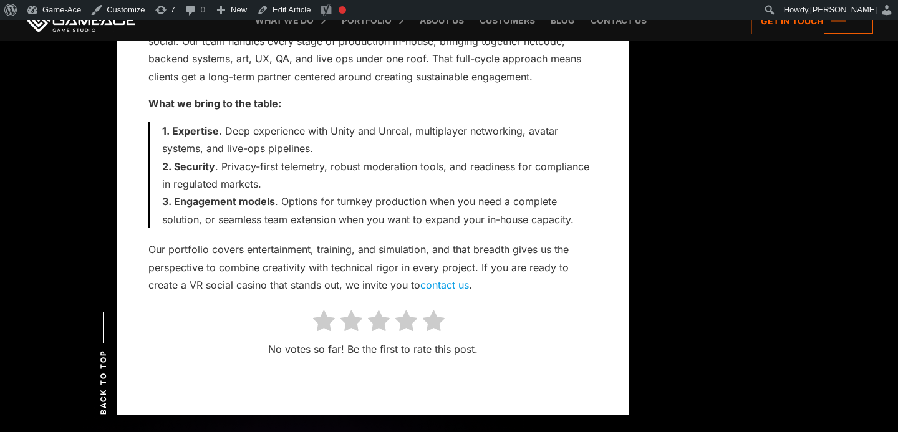
click at [434, 310] on icon at bounding box center [434, 321] width 22 height 23
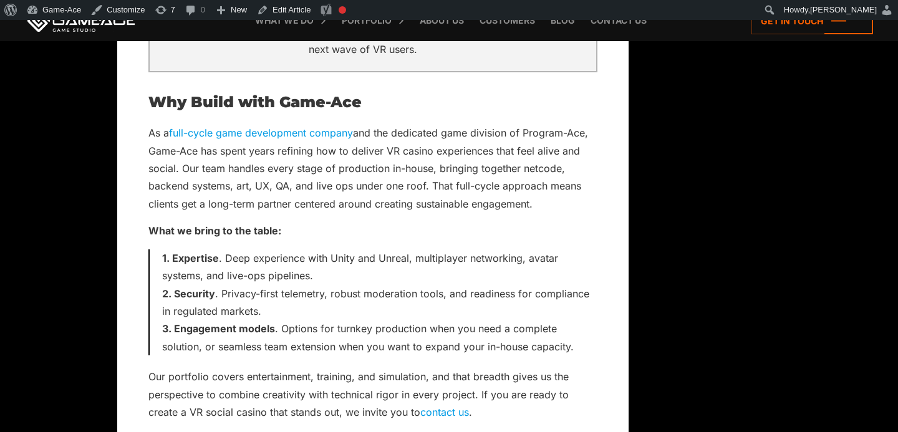
scroll to position [10984, 0]
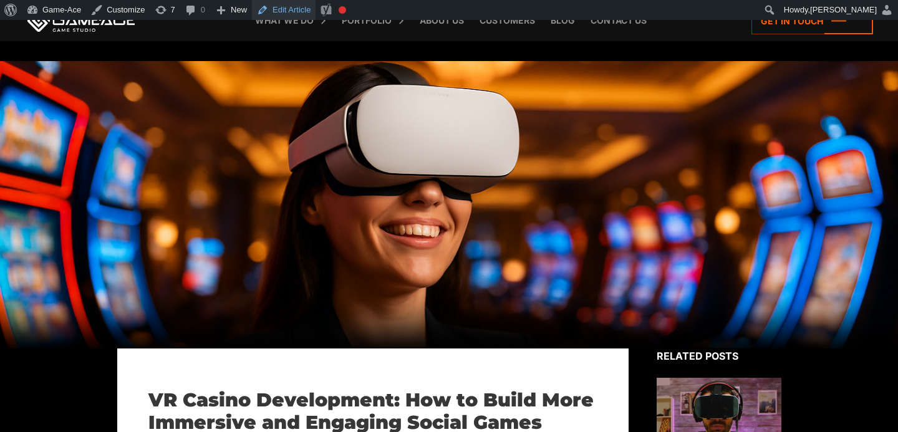
click at [299, 12] on link "Edit Article" at bounding box center [284, 10] width 64 height 20
click at [541, 175] on div at bounding box center [449, 204] width 898 height 287
click at [567, 26] on link "Blog" at bounding box center [562, 20] width 37 height 41
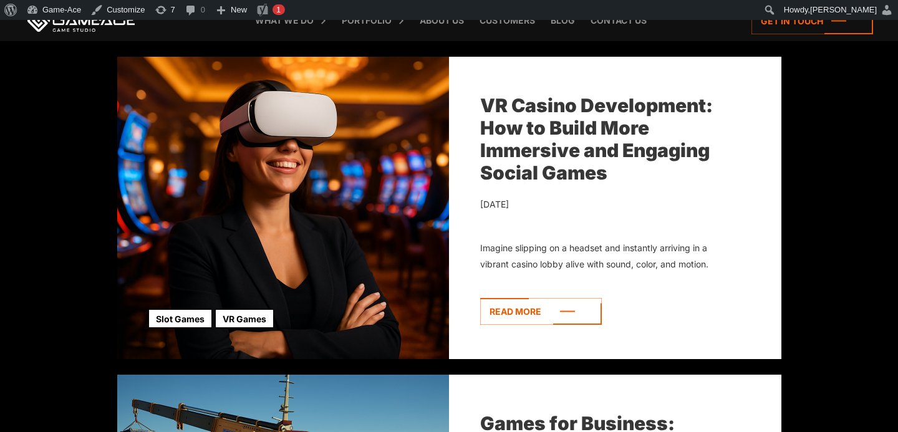
scroll to position [446, 0]
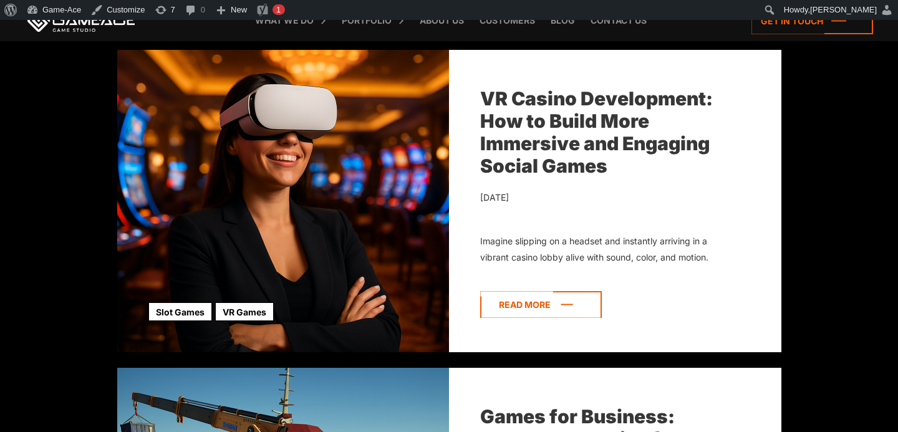
click at [562, 301] on icon at bounding box center [541, 304] width 122 height 27
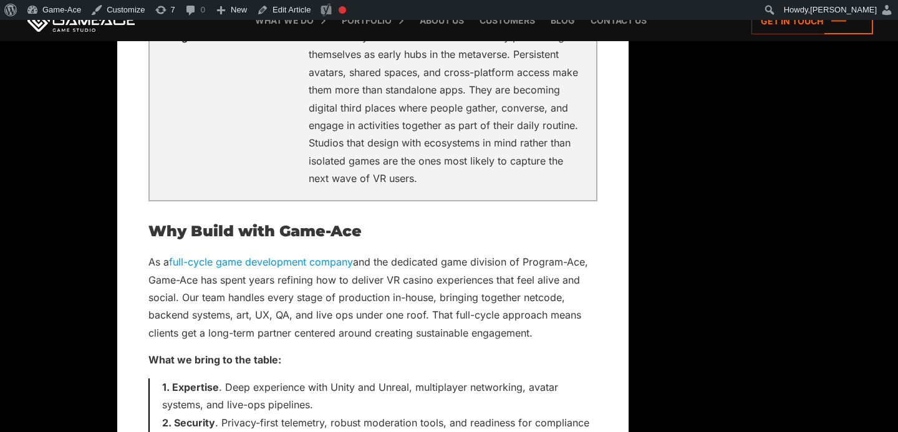
scroll to position [11171, 0]
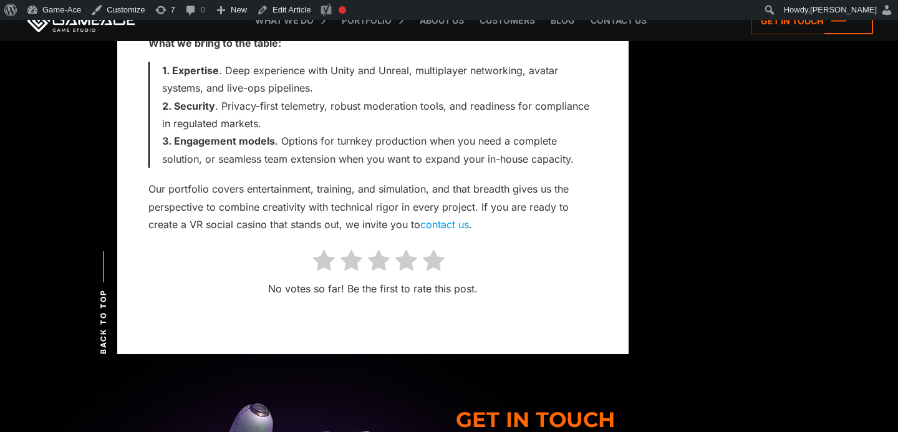
click at [433, 249] on icon at bounding box center [434, 260] width 22 height 23
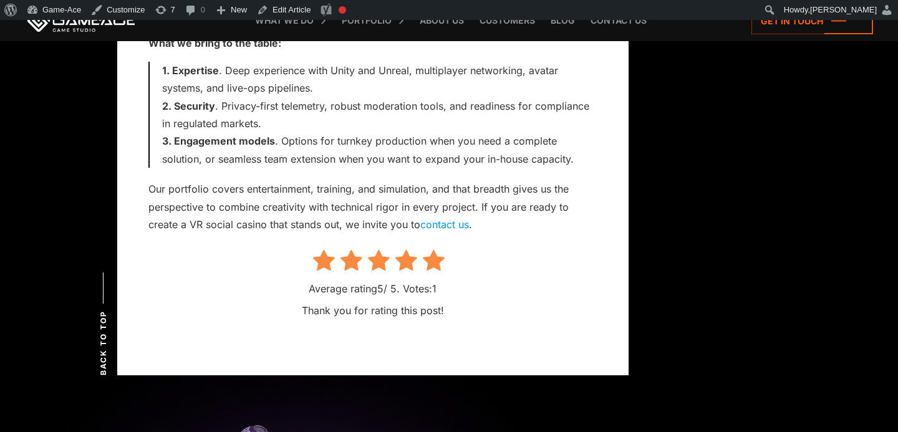
scroll to position [11192, 0]
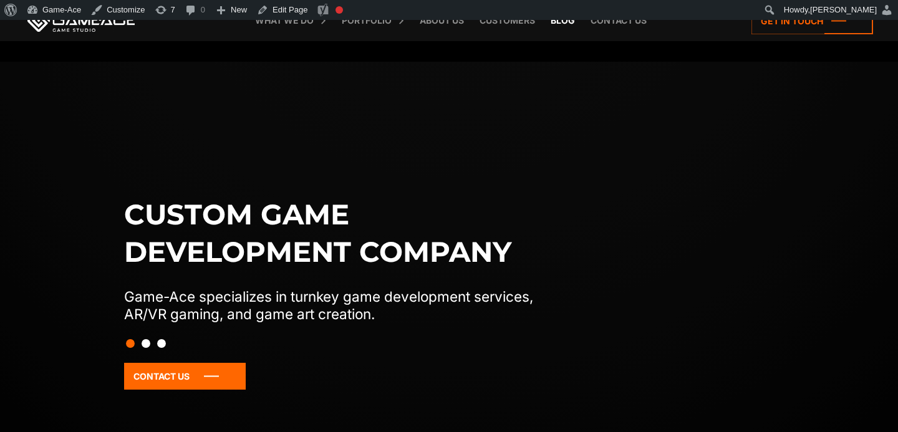
click at [560, 25] on link "Blog" at bounding box center [562, 20] width 37 height 41
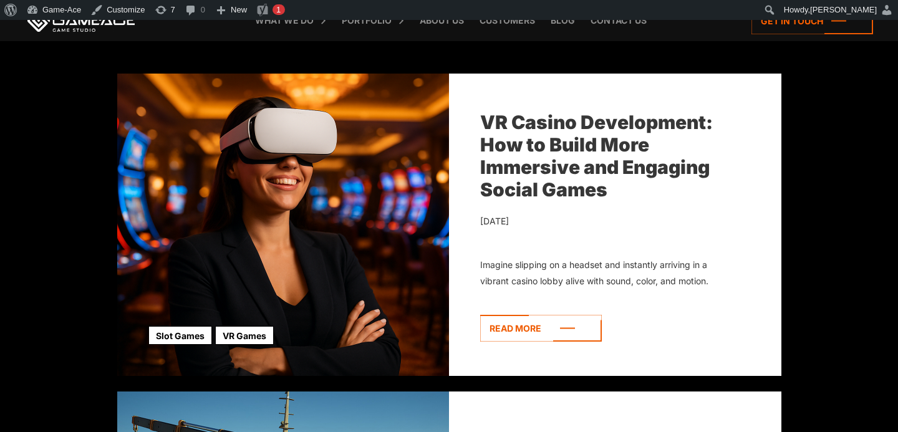
scroll to position [395, 0]
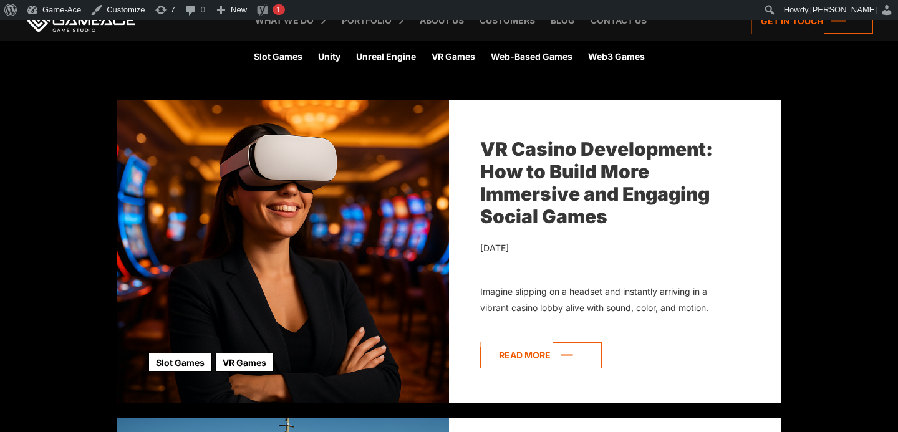
click at [567, 351] on icon at bounding box center [541, 355] width 122 height 27
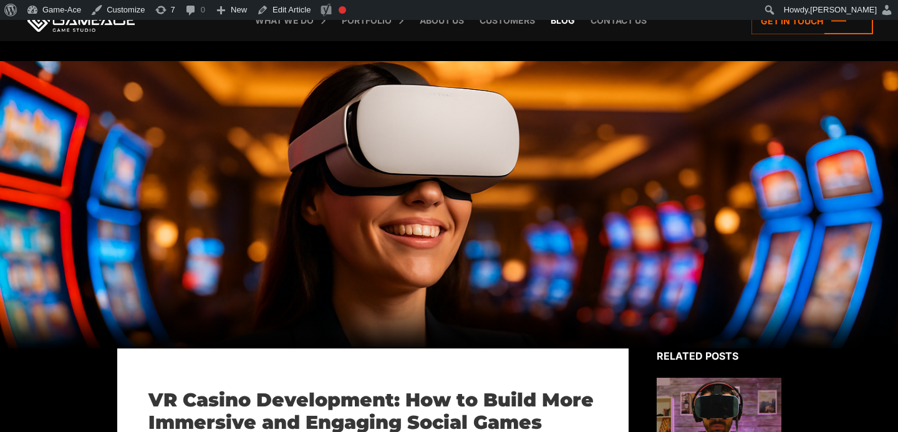
click at [568, 24] on link "Blog" at bounding box center [562, 20] width 37 height 41
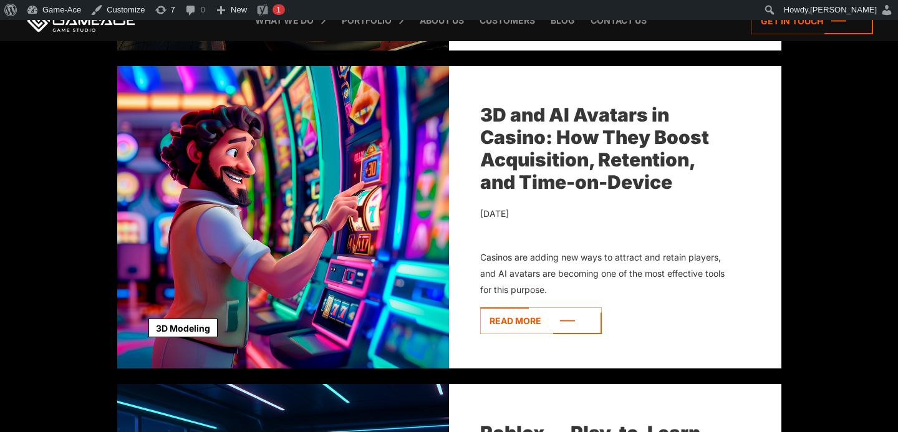
scroll to position [1068, 0]
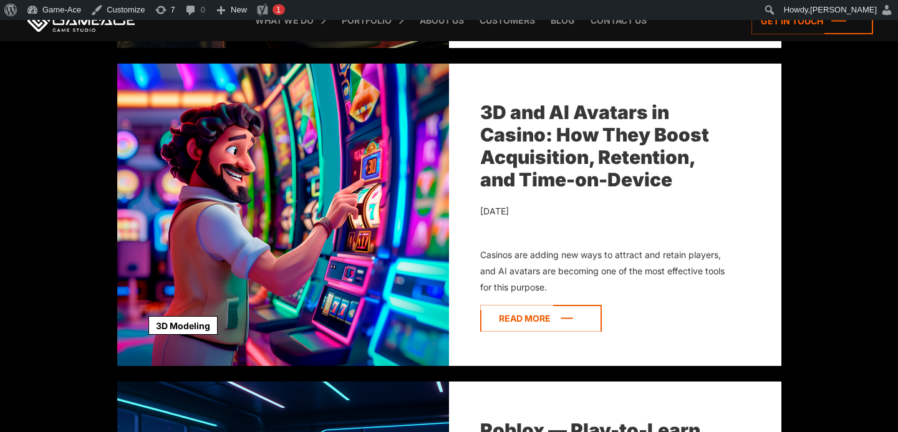
click at [518, 326] on icon at bounding box center [541, 318] width 122 height 27
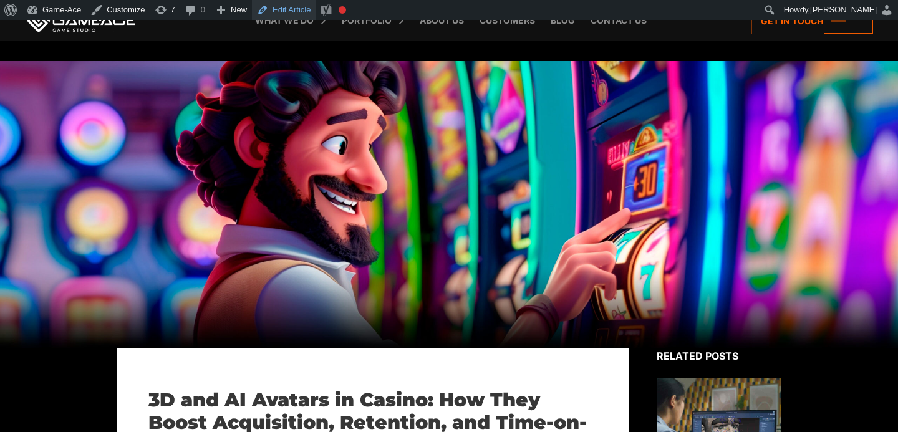
click at [283, 6] on link "Edit Article" at bounding box center [284, 10] width 64 height 20
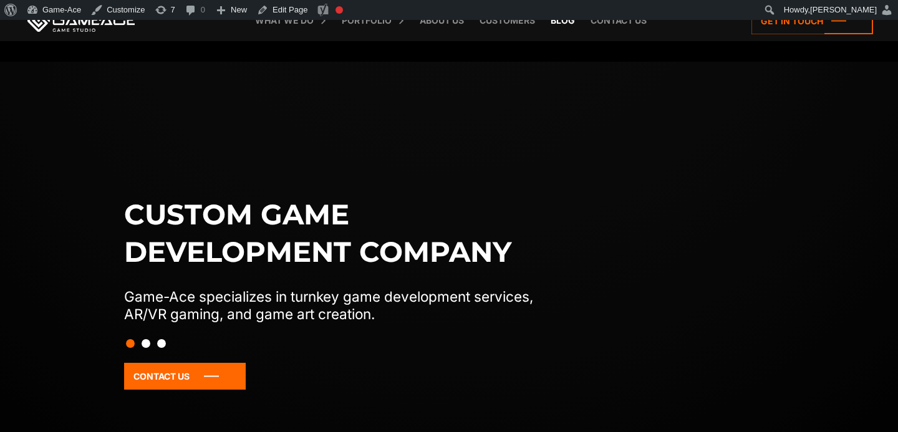
click at [556, 22] on link "Blog" at bounding box center [562, 20] width 37 height 41
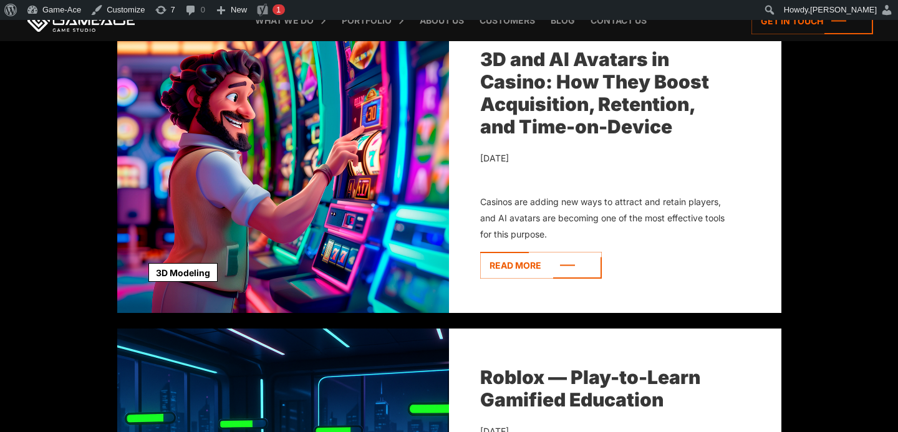
scroll to position [1152, 0]
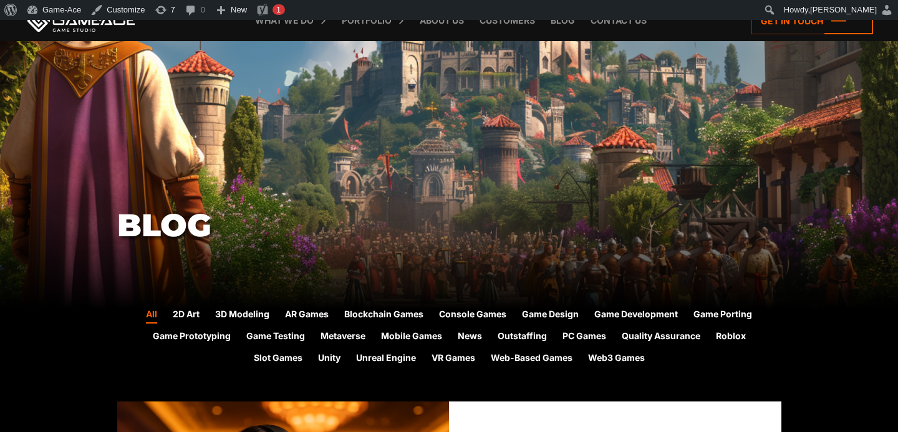
scroll to position [140, 0]
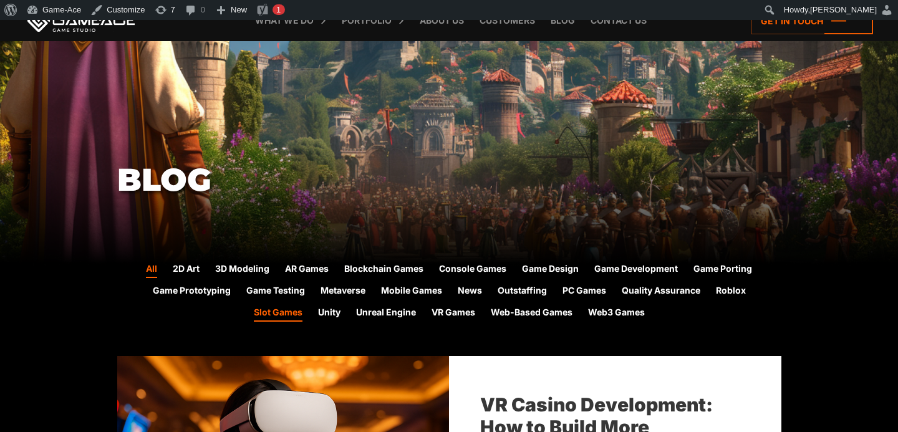
click at [282, 314] on link "Slot Games" at bounding box center [278, 314] width 49 height 16
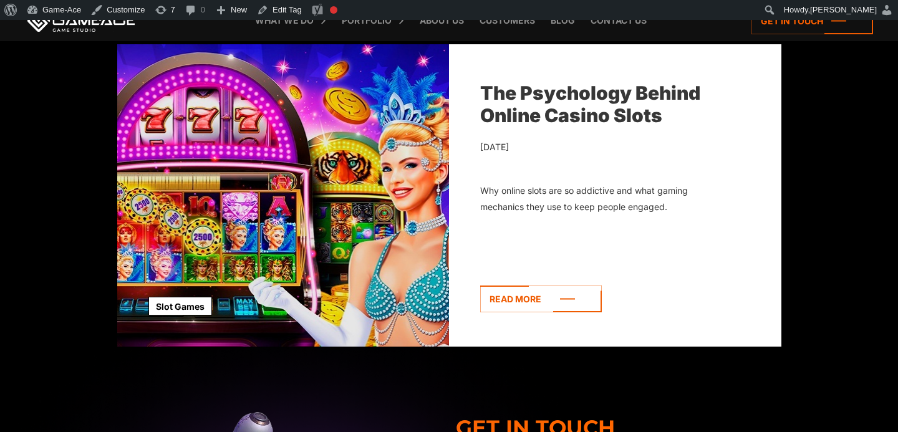
scroll to position [1946, 0]
